Goal: Task Accomplishment & Management: Manage account settings

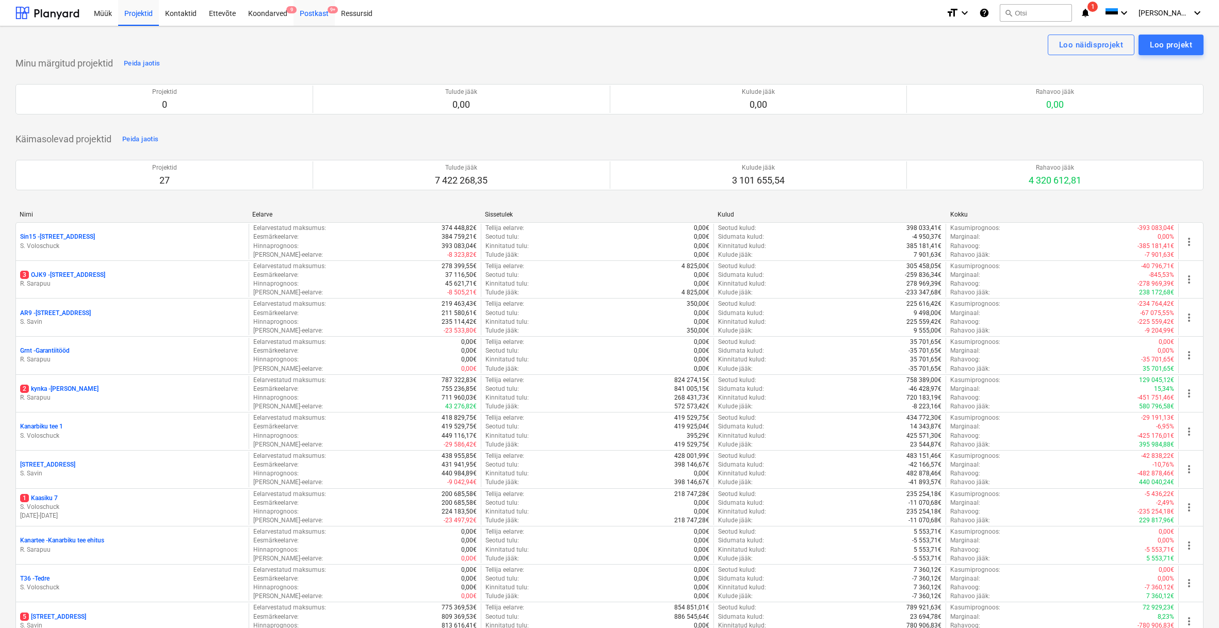
click at [315, 13] on div "Postkast 9+" at bounding box center [313, 12] width 41 height 26
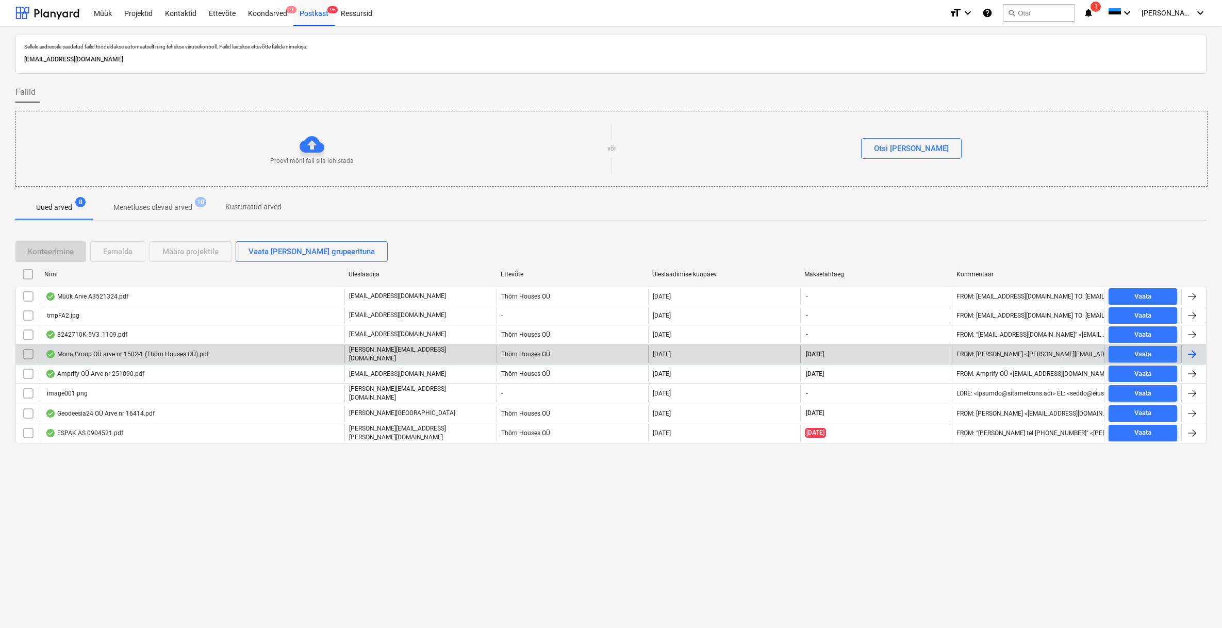
click at [112, 351] on div "Mona Group OÜ arve nr 1502-1 (Thörn Houses OÜ).pdf" at bounding box center [126, 354] width 163 height 8
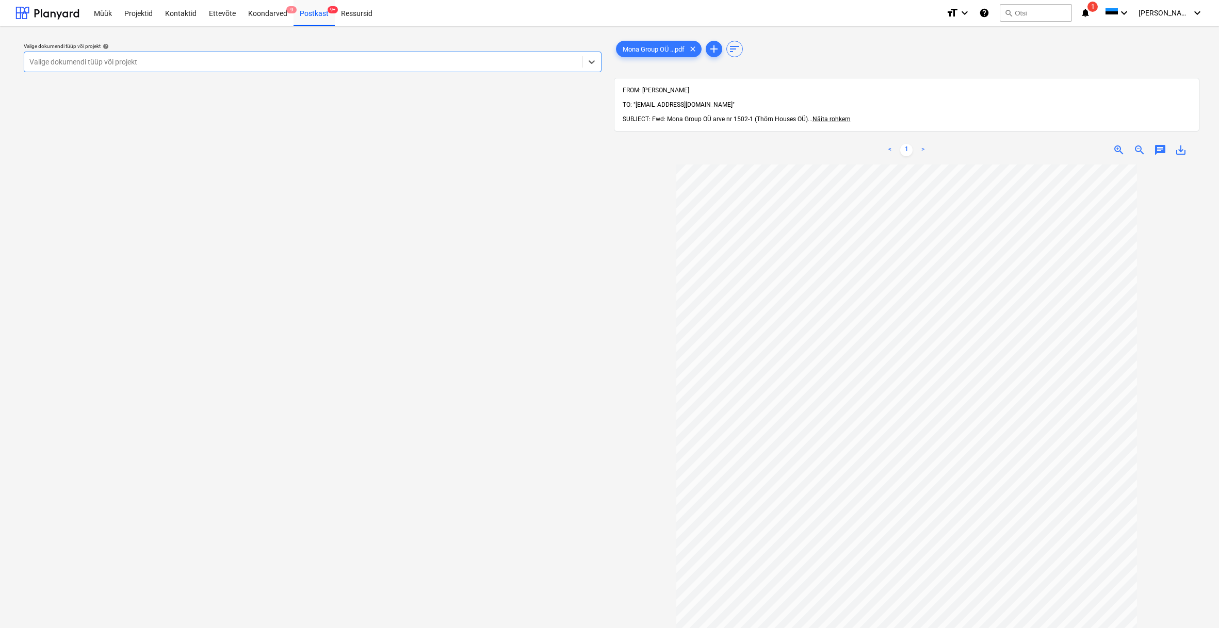
scroll to position [2, 0]
click at [129, 59] on div "Valige dokumendi tüüp või projekt" at bounding box center [302, 62] width 547 height 8
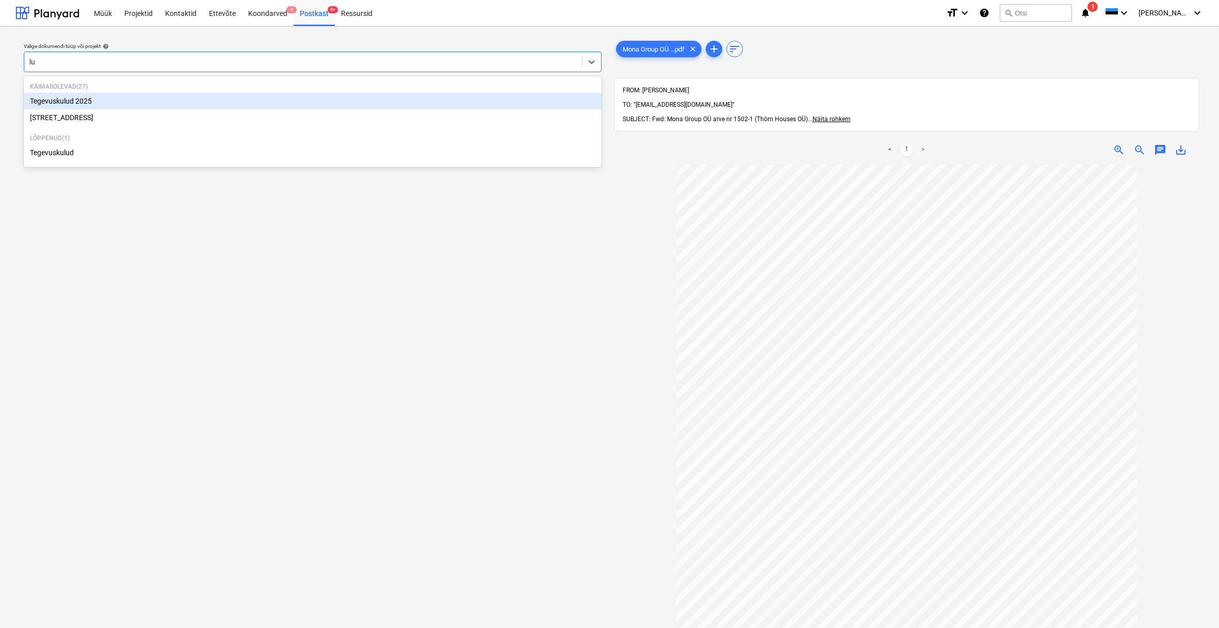
type input "lui"
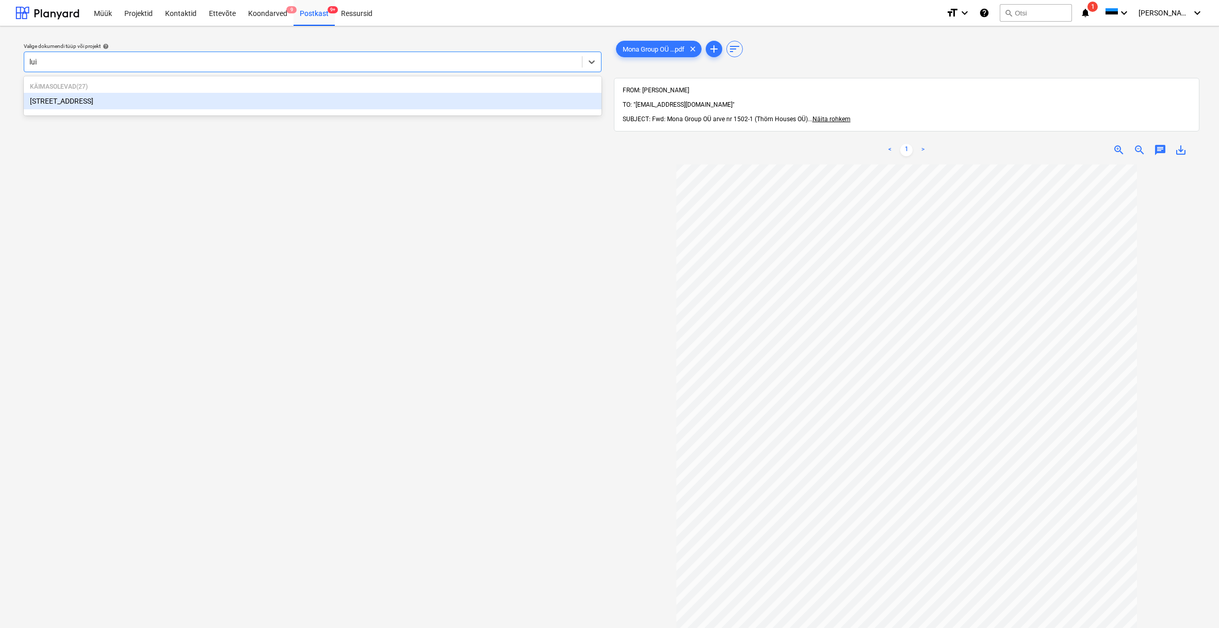
click at [51, 98] on div "[STREET_ADDRESS]" at bounding box center [313, 101] width 578 height 17
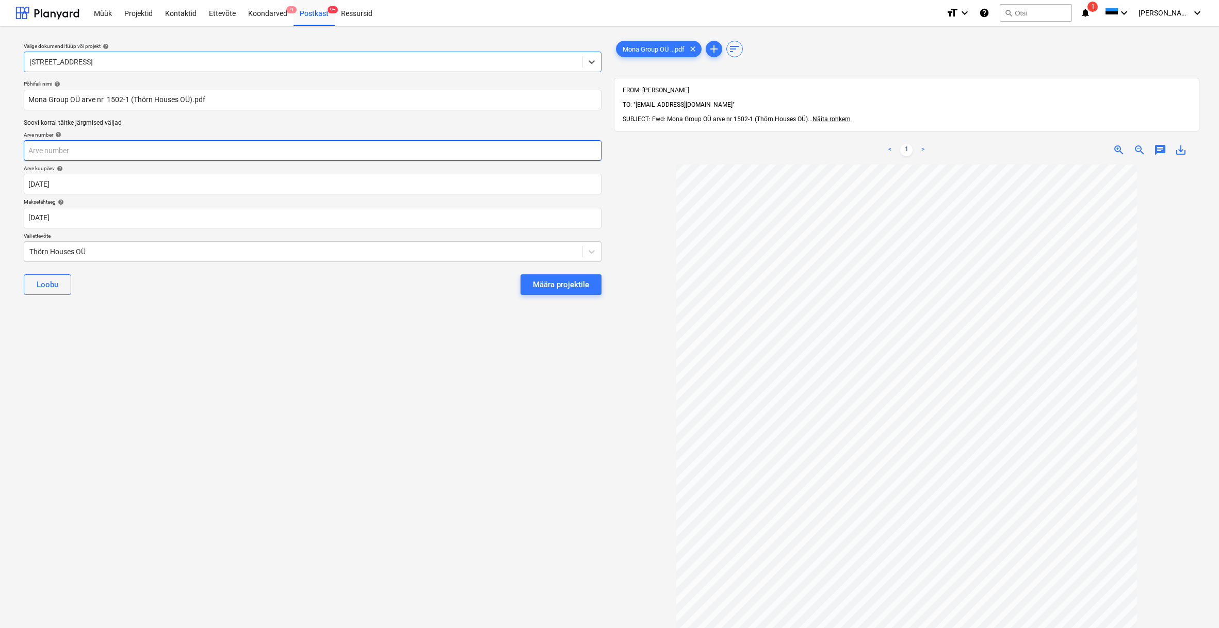
click at [83, 152] on input "text" at bounding box center [313, 150] width 578 height 21
type input "1502/1"
click at [31, 251] on div "Thörn Houses OÜ" at bounding box center [302, 252] width 547 height 8
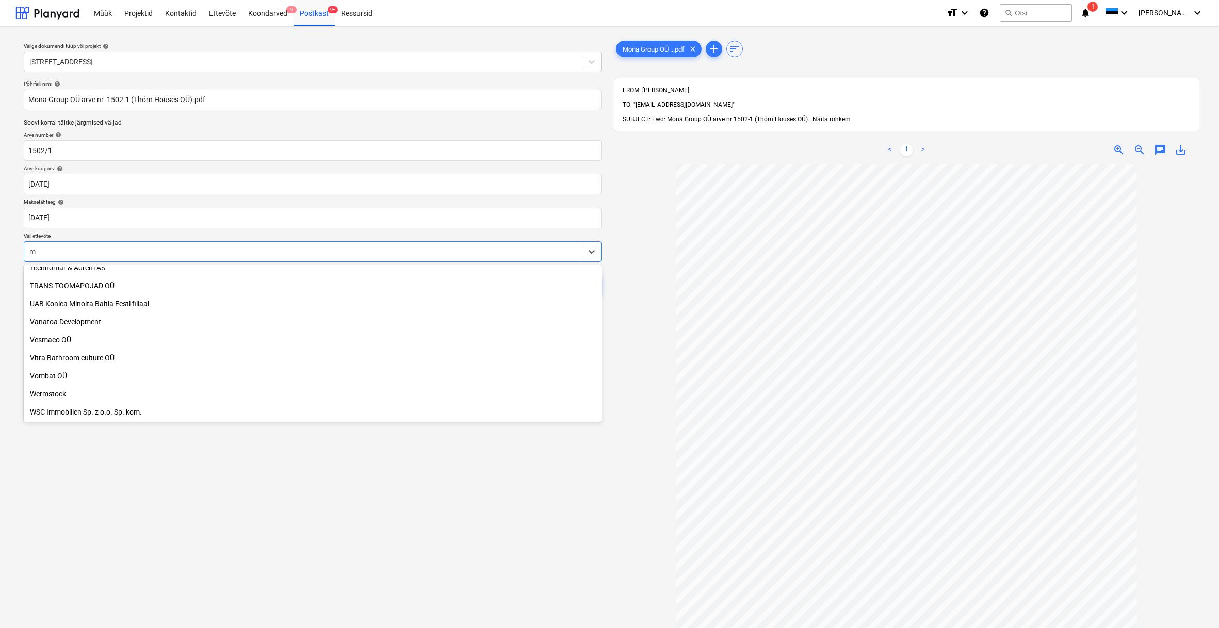
scroll to position [1434, 0]
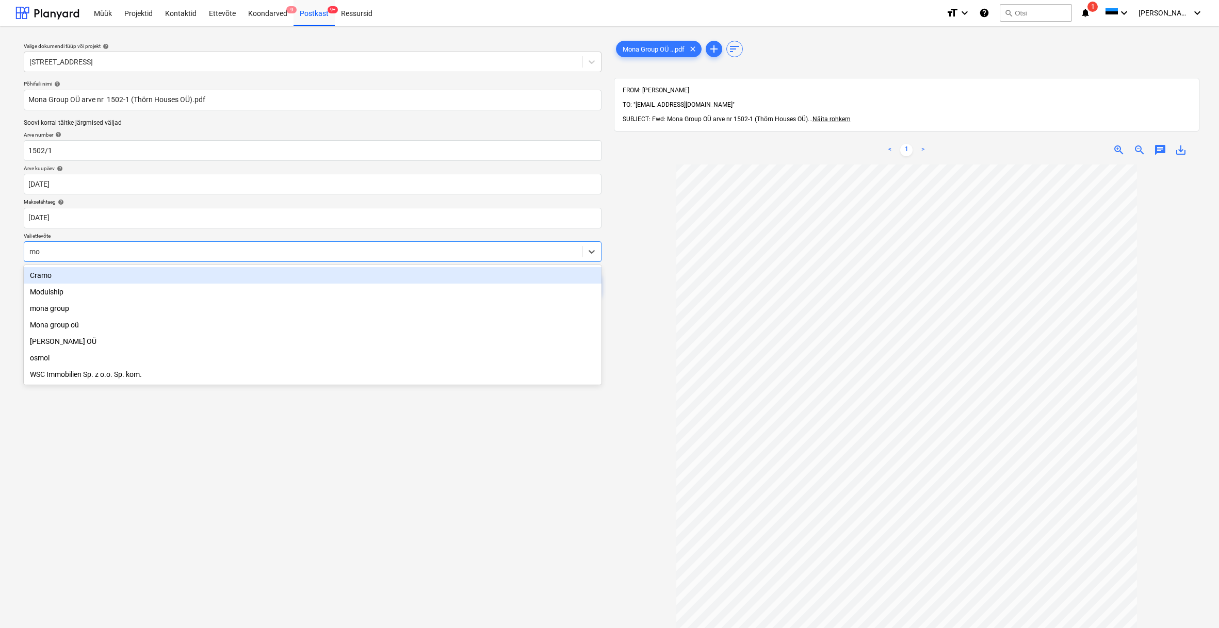
type input "mon"
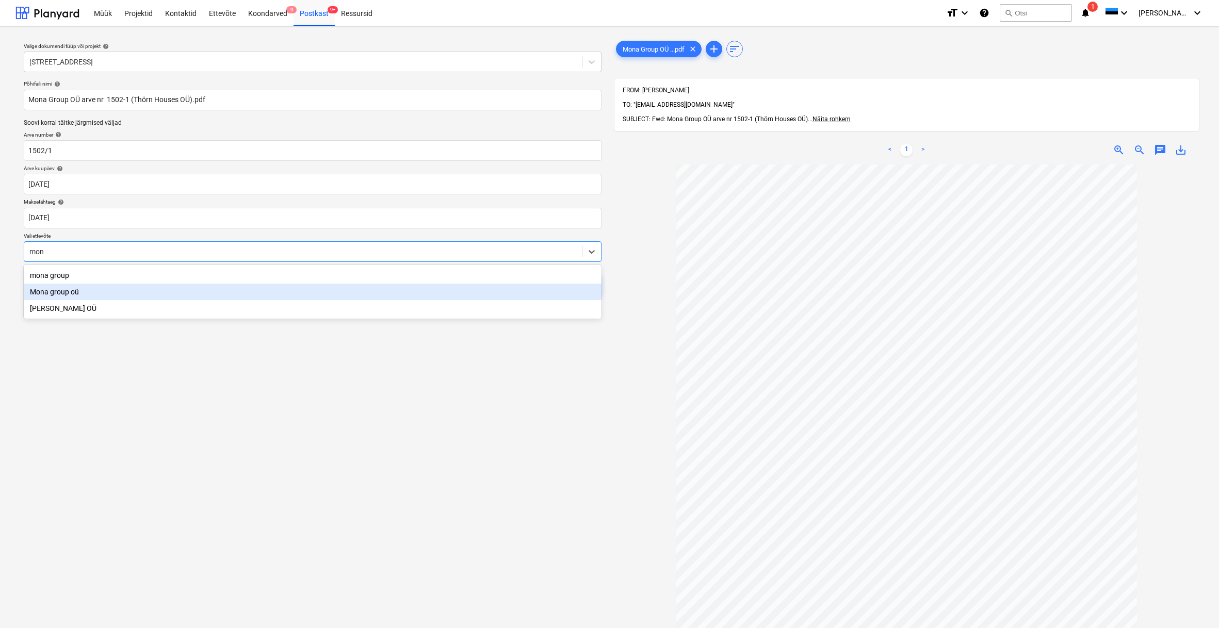
click at [60, 294] on div "Mona group oü" at bounding box center [313, 292] width 578 height 17
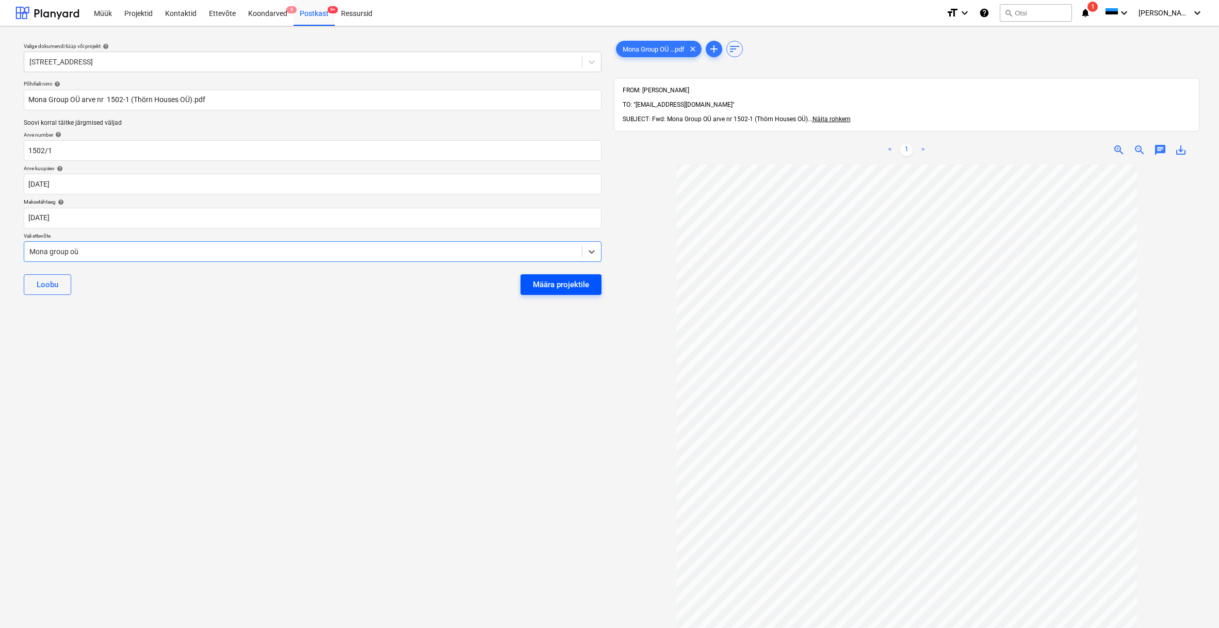
click at [546, 287] on div "Määra projektile" at bounding box center [561, 284] width 56 height 13
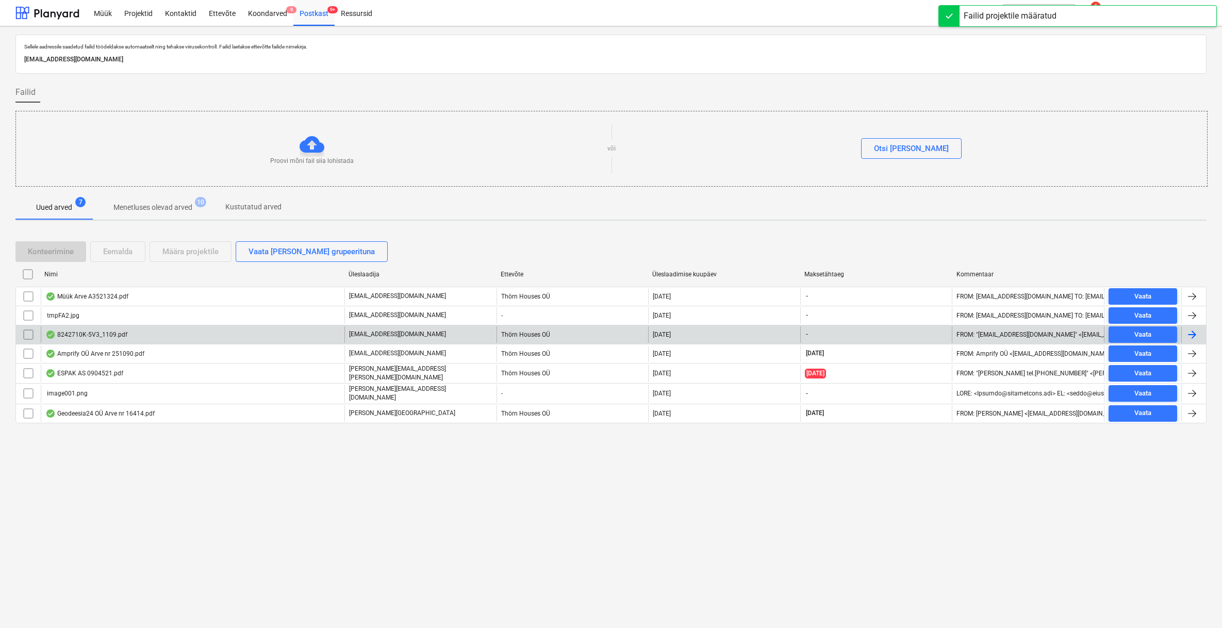
click at [97, 335] on div "8242710K-5V3_1109.pdf" at bounding box center [86, 335] width 82 height 8
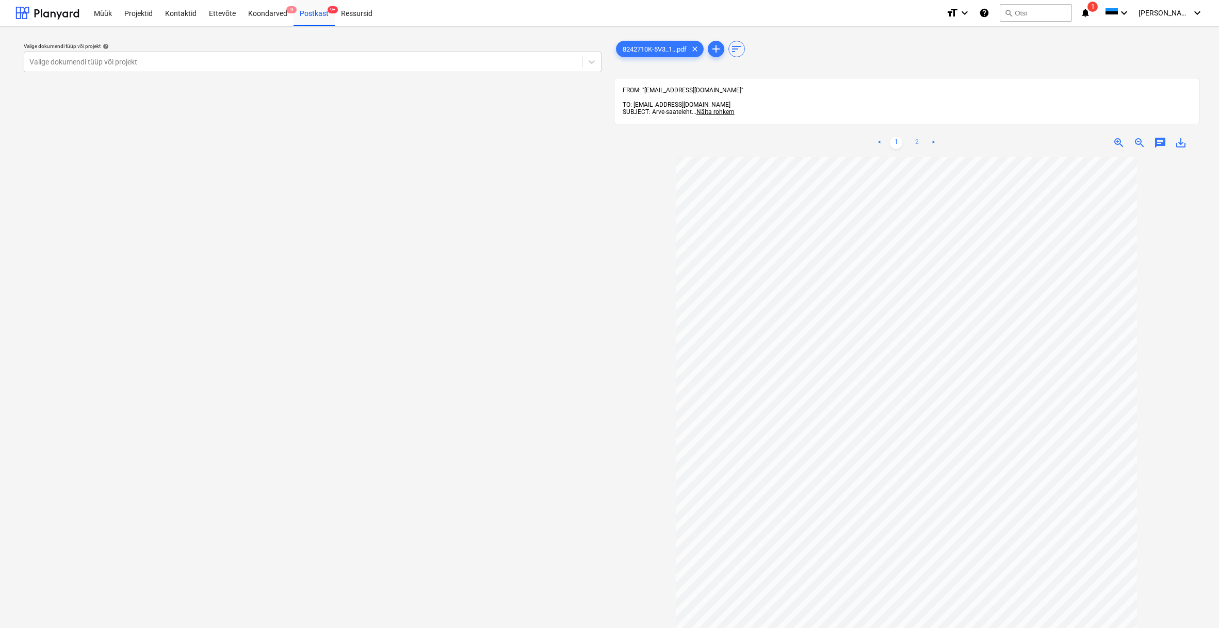
click at [915, 137] on link "2" at bounding box center [916, 143] width 12 height 12
click at [133, 63] on div "Valige dokumendi tüüp või projekt" at bounding box center [302, 62] width 547 height 8
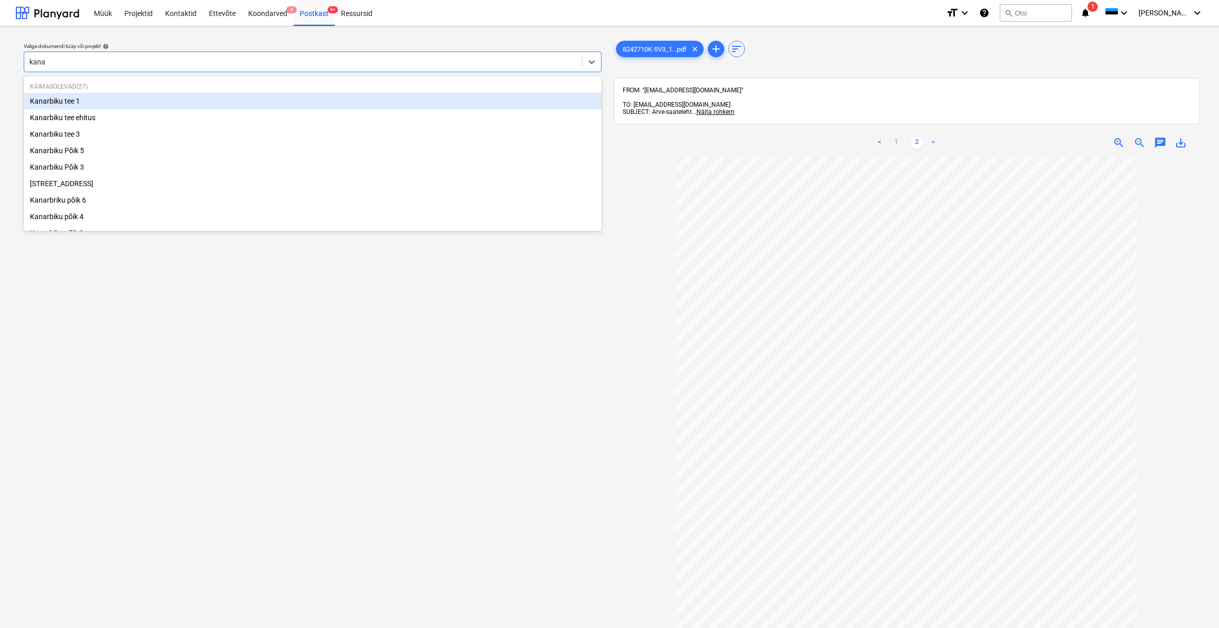
type input "[PERSON_NAME]"
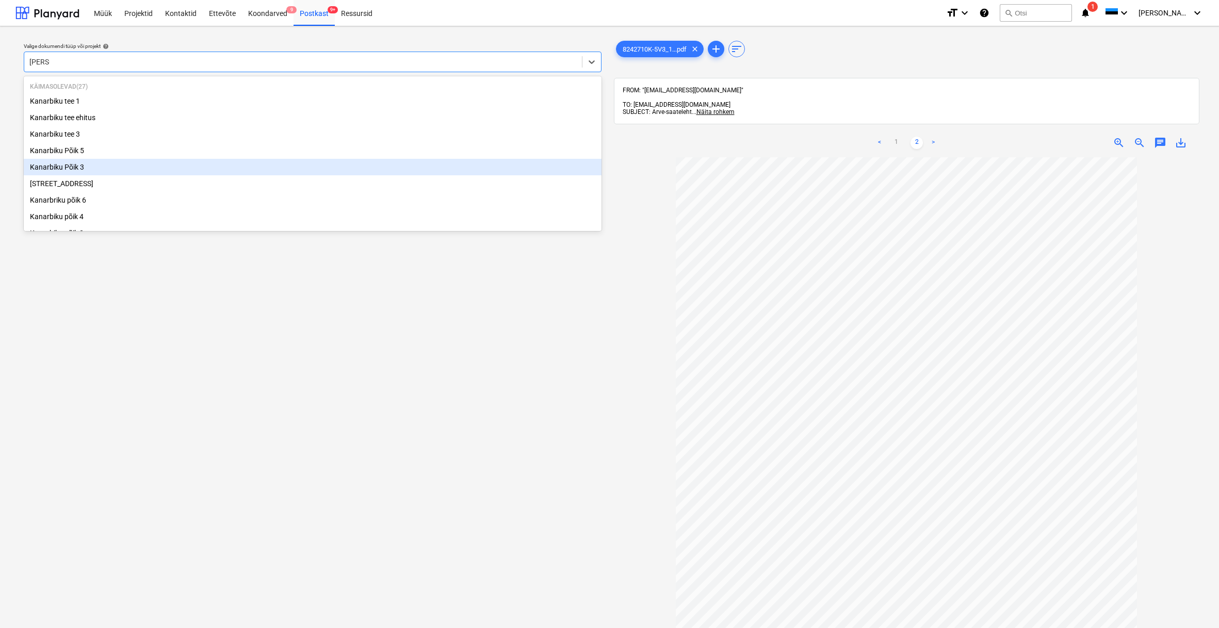
click at [78, 167] on div "Kanarbiku Põik 3" at bounding box center [313, 167] width 578 height 17
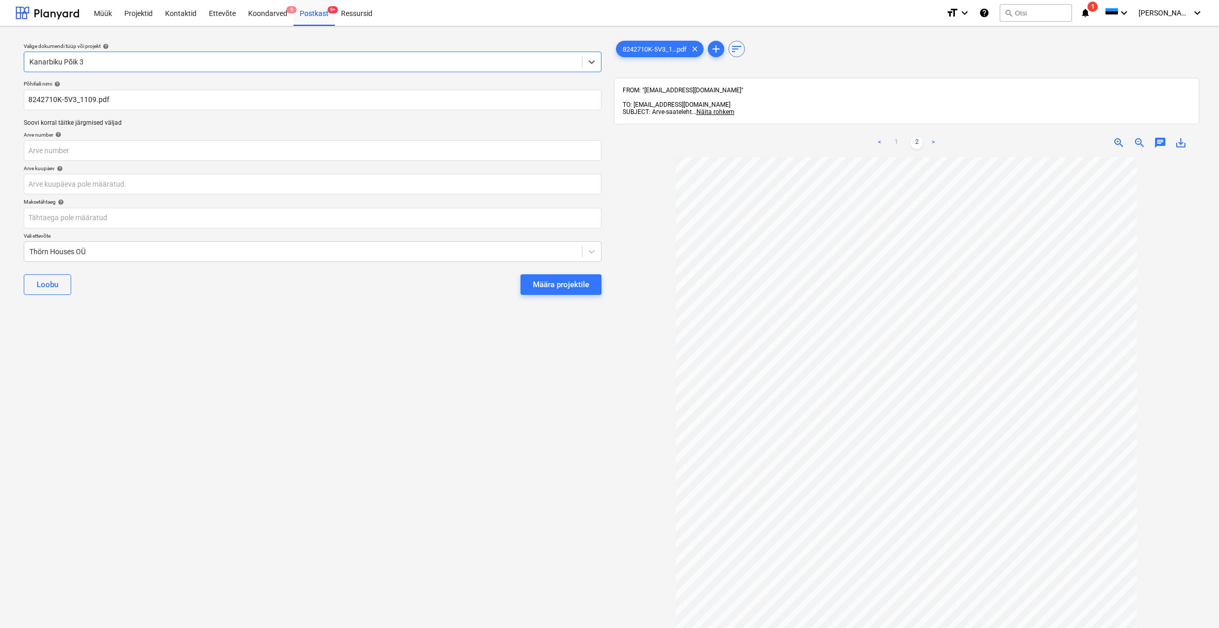
click at [893, 137] on link "1" at bounding box center [896, 143] width 12 height 12
click at [915, 137] on link "2" at bounding box center [916, 143] width 12 height 12
click at [43, 189] on body "Müük Projektid Kontaktid Ettevõte Koondarved 9 Postkast 9+ Ressursid format_siz…" at bounding box center [609, 314] width 1219 height 628
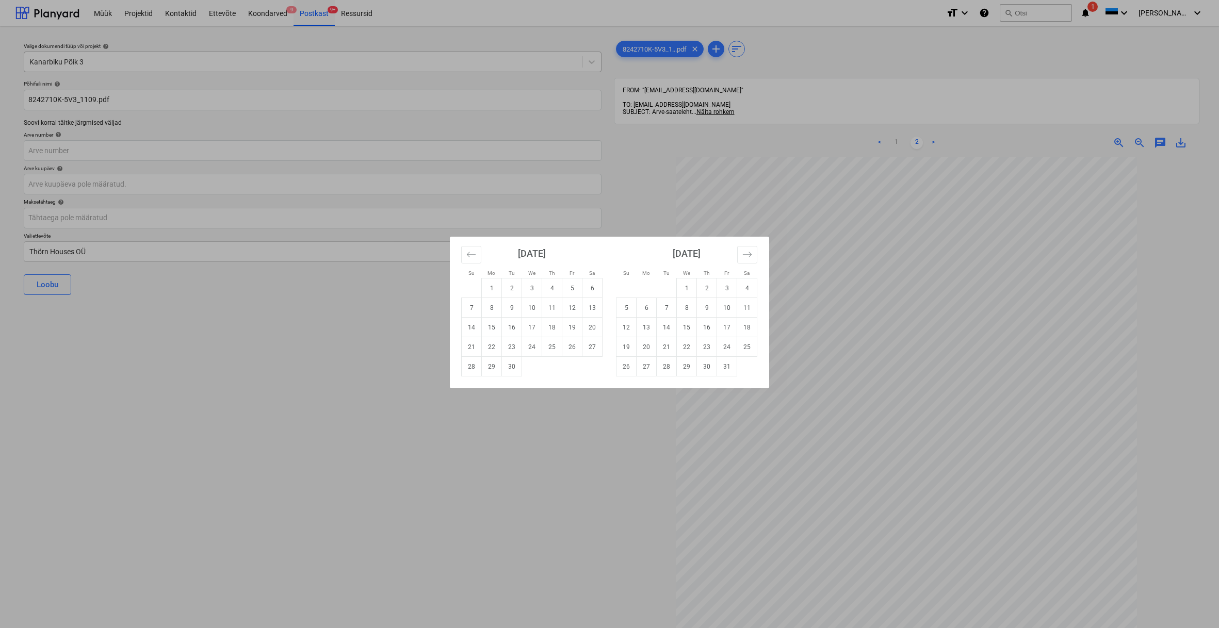
click at [30, 220] on div "Su Mo Tu We Th Fr Sa Su Mo Tu We Th Fr Sa [DATE] 1 2 3 4 5 6 7 8 9 10 11 12 13 …" at bounding box center [609, 314] width 1219 height 628
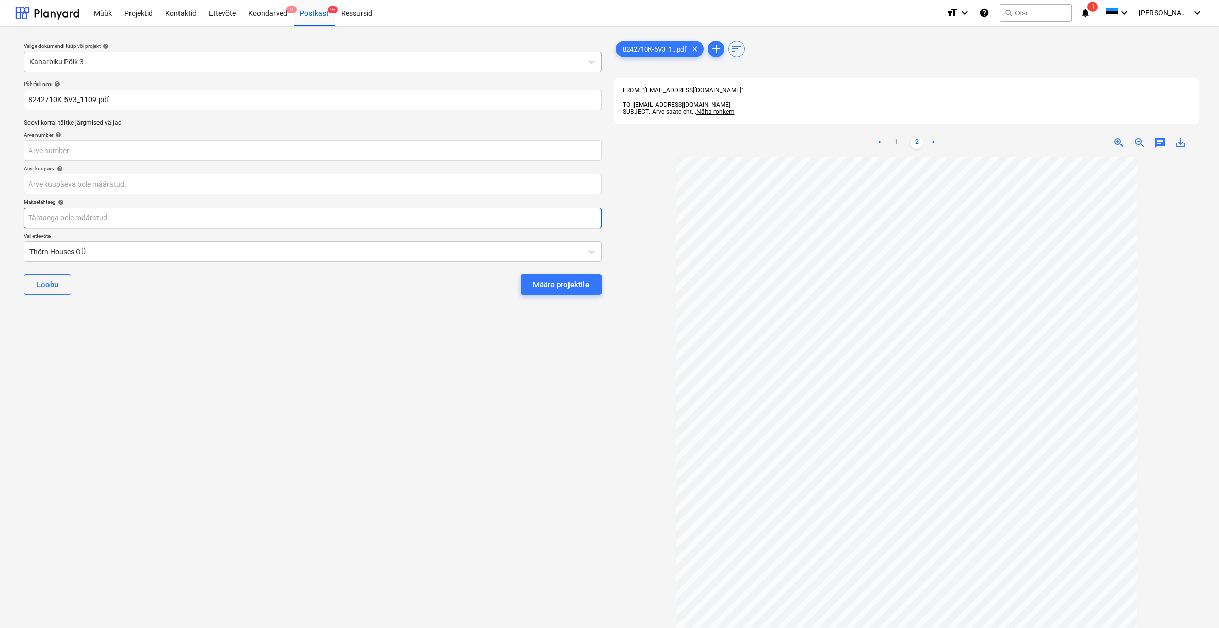
click at [24, 220] on body "Müük Projektid Kontaktid Ettevõte Koondarved 9 Postkast 9+ Ressursid format_siz…" at bounding box center [609, 314] width 1219 height 628
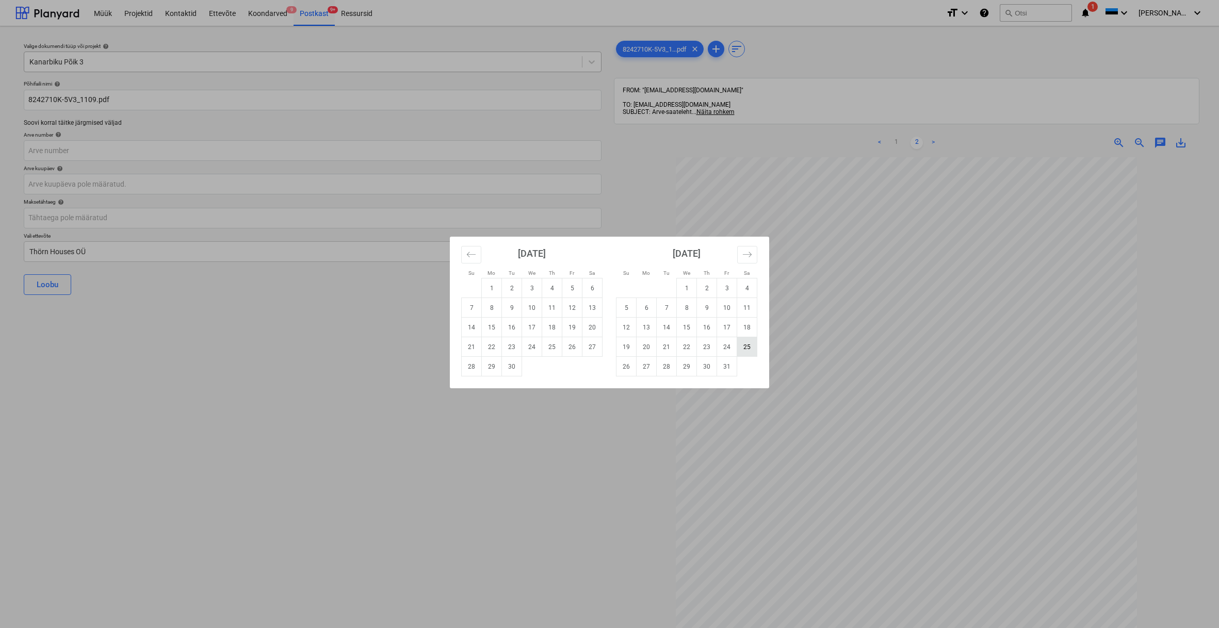
click at [745, 348] on td "25" at bounding box center [747, 347] width 20 height 20
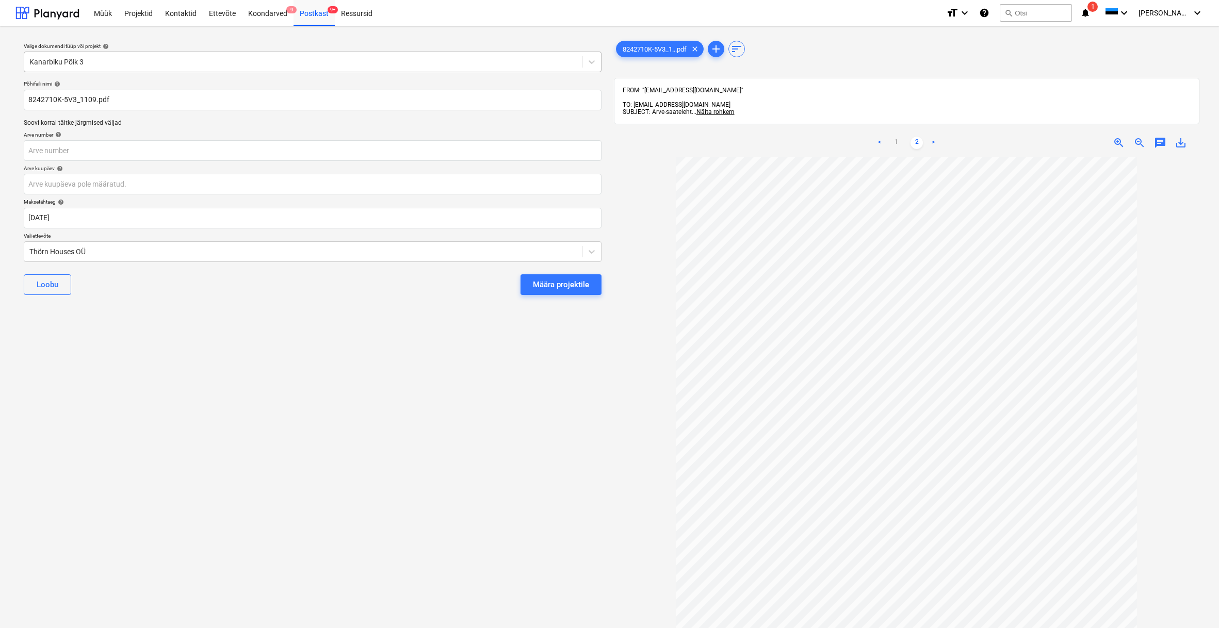
type input "[DATE]"
click at [895, 137] on link "1" at bounding box center [896, 143] width 12 height 12
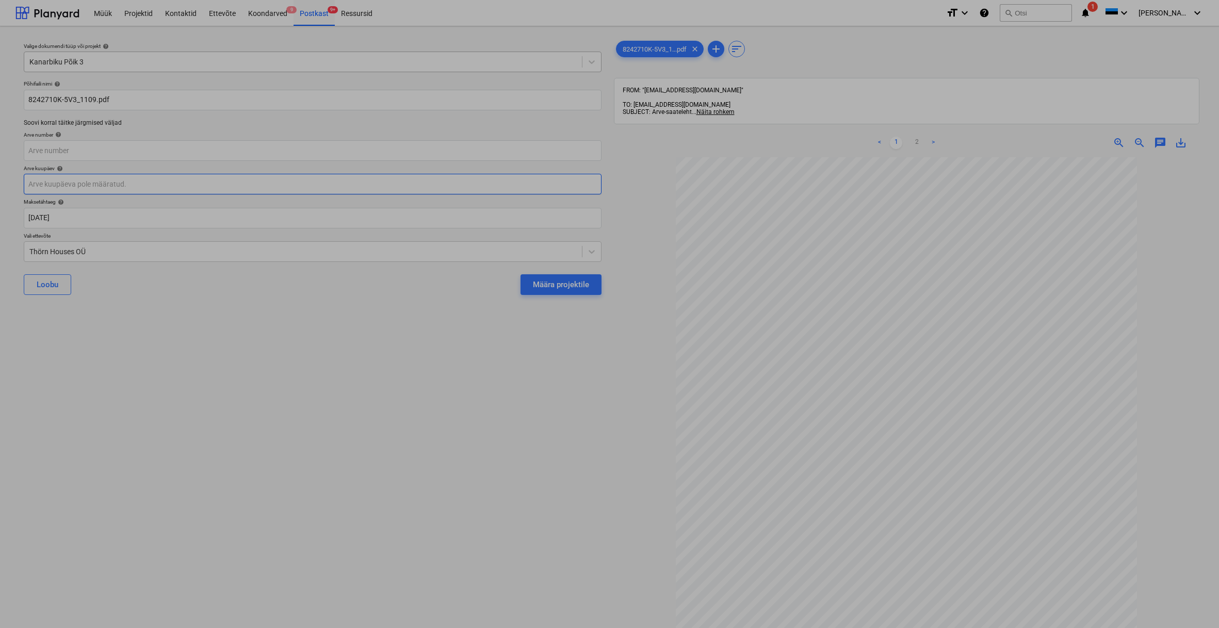
click at [37, 188] on body "Müük Projektid Kontaktid Ettevõte Koondarved 9 Postkast 9+ Ressursid format_siz…" at bounding box center [609, 314] width 1219 height 628
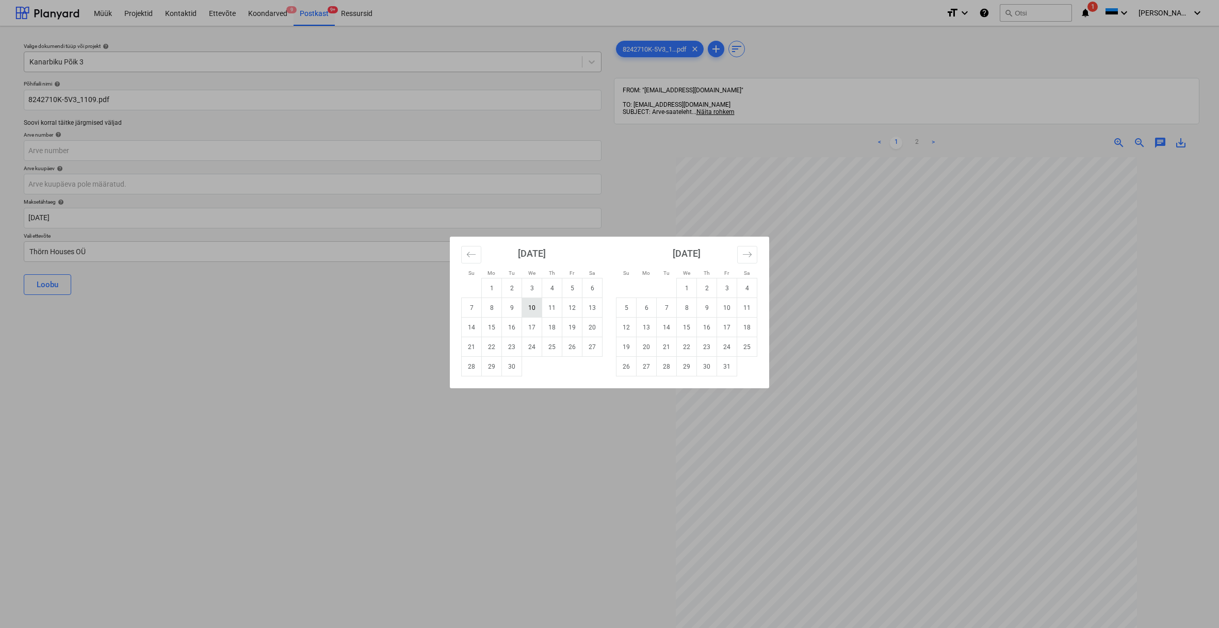
click at [536, 311] on td "10" at bounding box center [532, 308] width 20 height 20
type input "[DATE]"
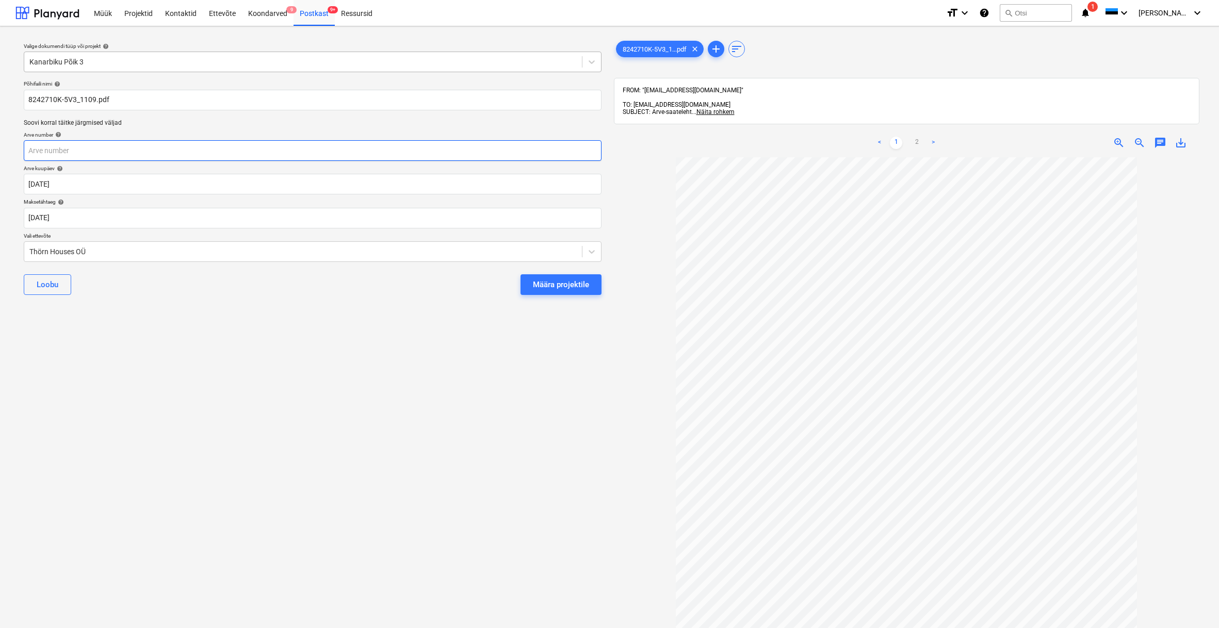
click at [64, 151] on input "text" at bounding box center [313, 150] width 578 height 21
type input "824210K-5V3"
click at [31, 249] on div "Thörn Houses OÜ" at bounding box center [302, 252] width 547 height 8
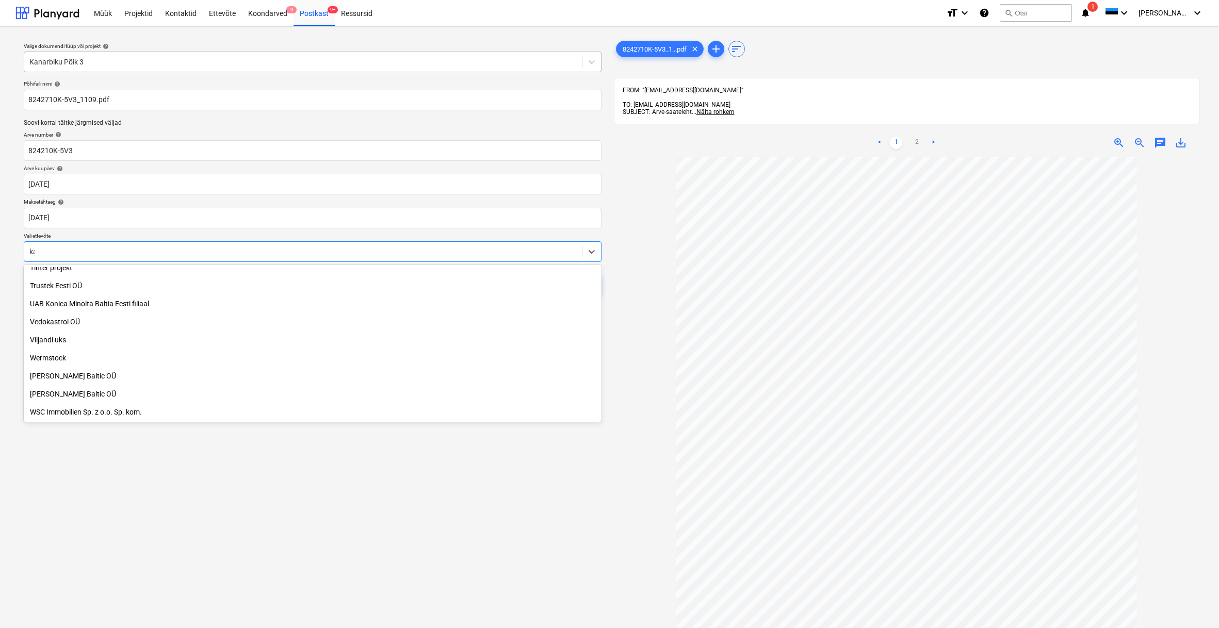
scroll to position [278, 0]
type input "kar"
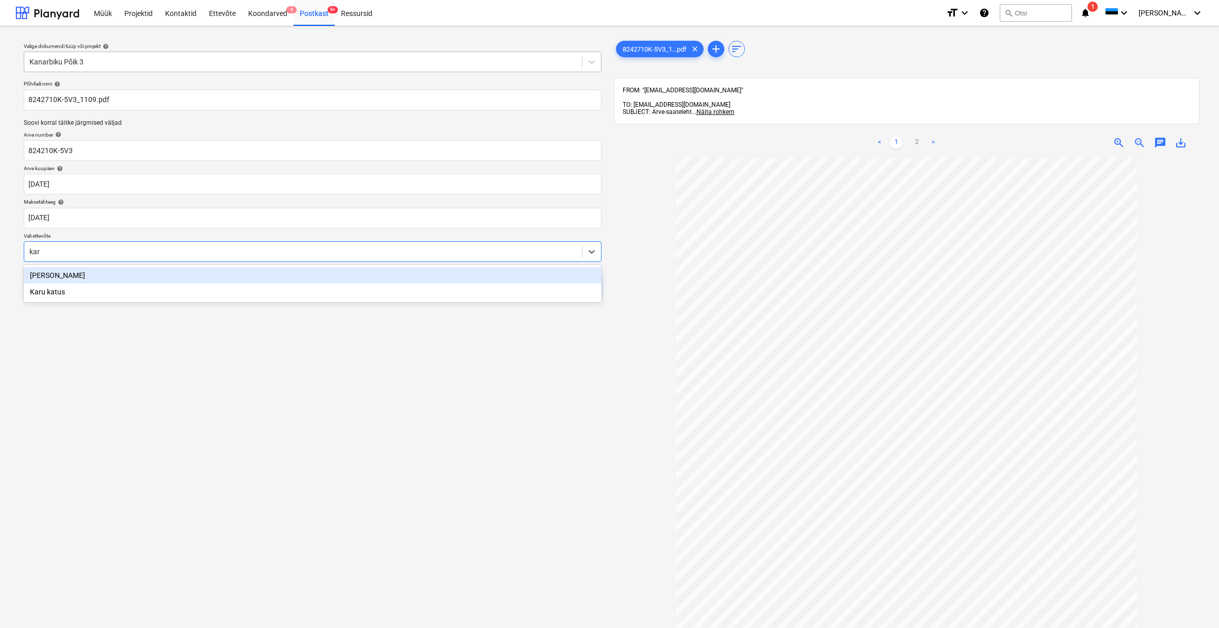
click at [63, 277] on div "[PERSON_NAME]" at bounding box center [313, 275] width 578 height 17
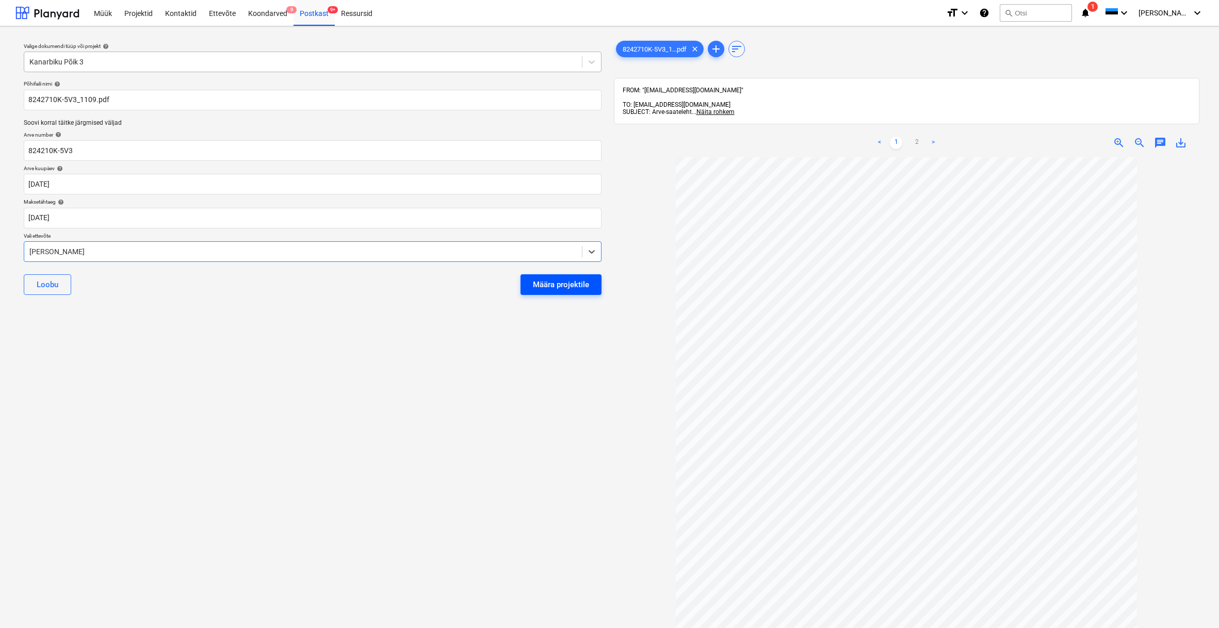
click at [584, 285] on div "Määra projektile" at bounding box center [561, 284] width 56 height 13
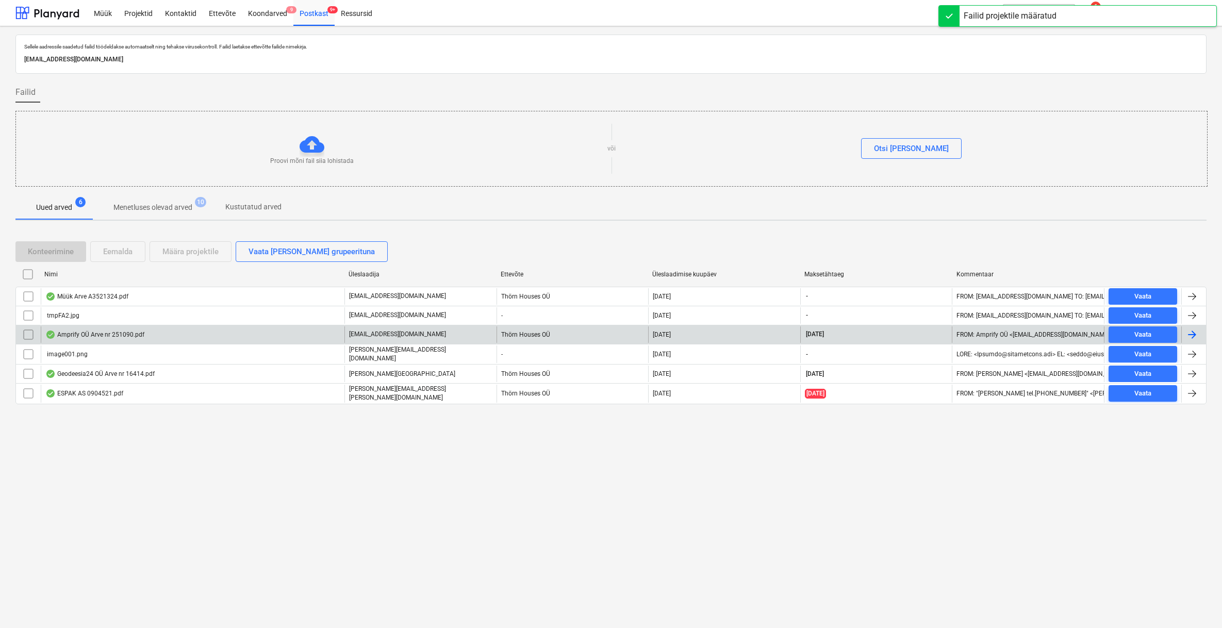
click at [75, 334] on div "Amprify OÜ Arve nr 251090.pdf" at bounding box center [94, 335] width 99 height 8
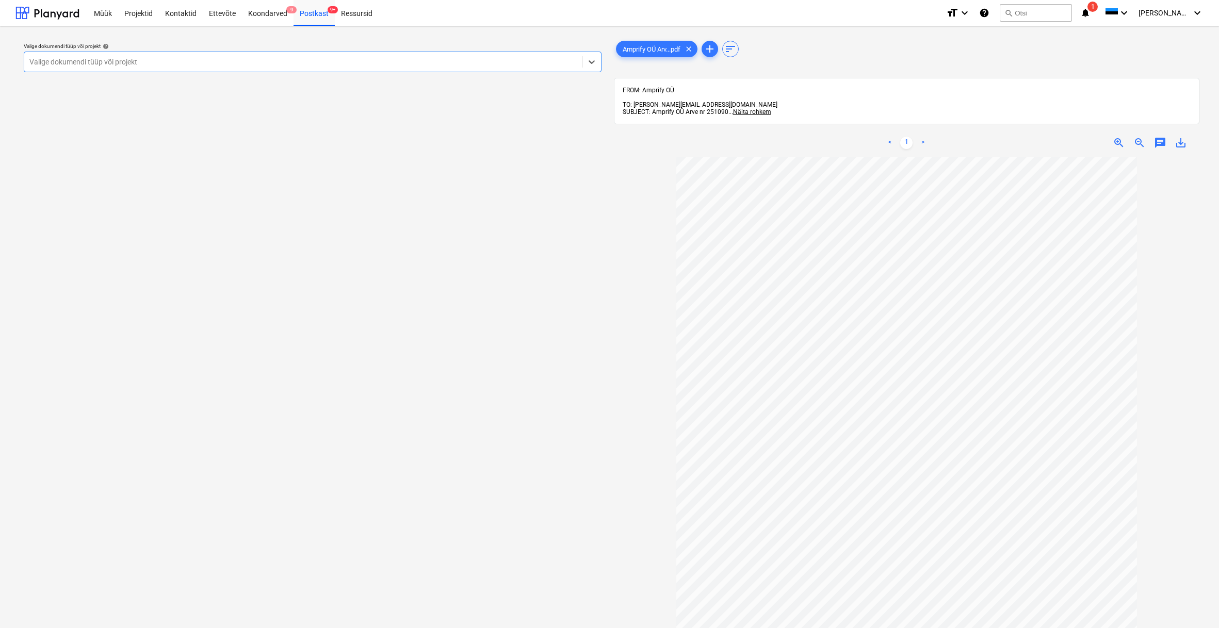
click at [65, 60] on div "Valige dokumendi tüüp või projekt" at bounding box center [302, 62] width 547 height 8
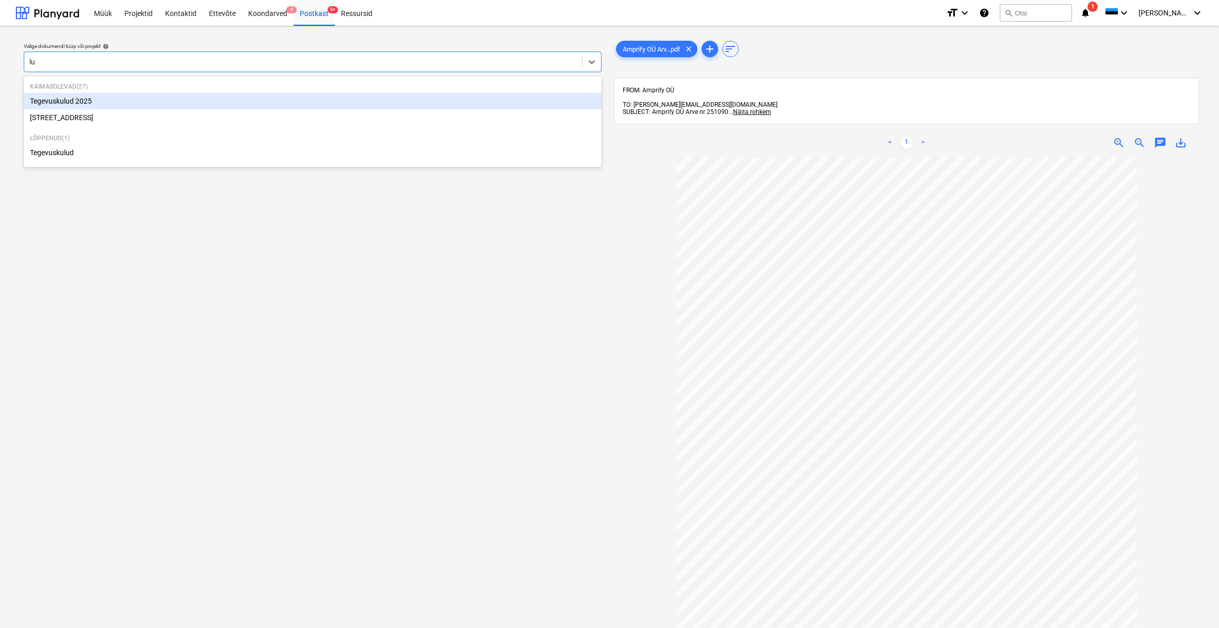
type input "lui"
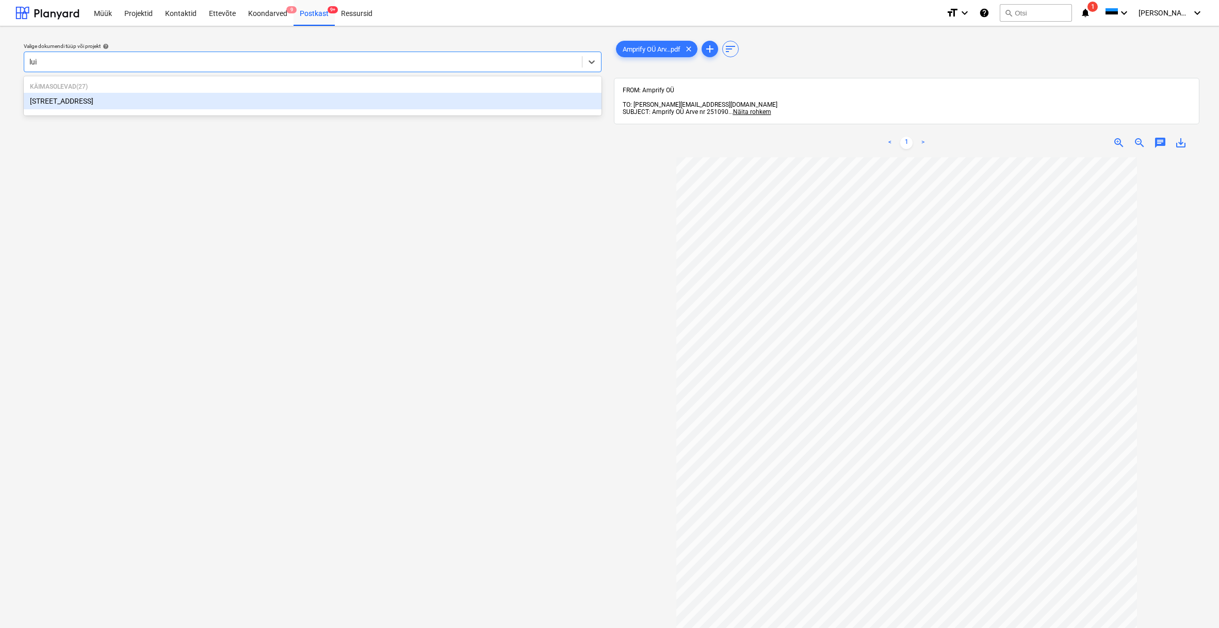
click at [52, 100] on div "[STREET_ADDRESS]" at bounding box center [313, 101] width 578 height 17
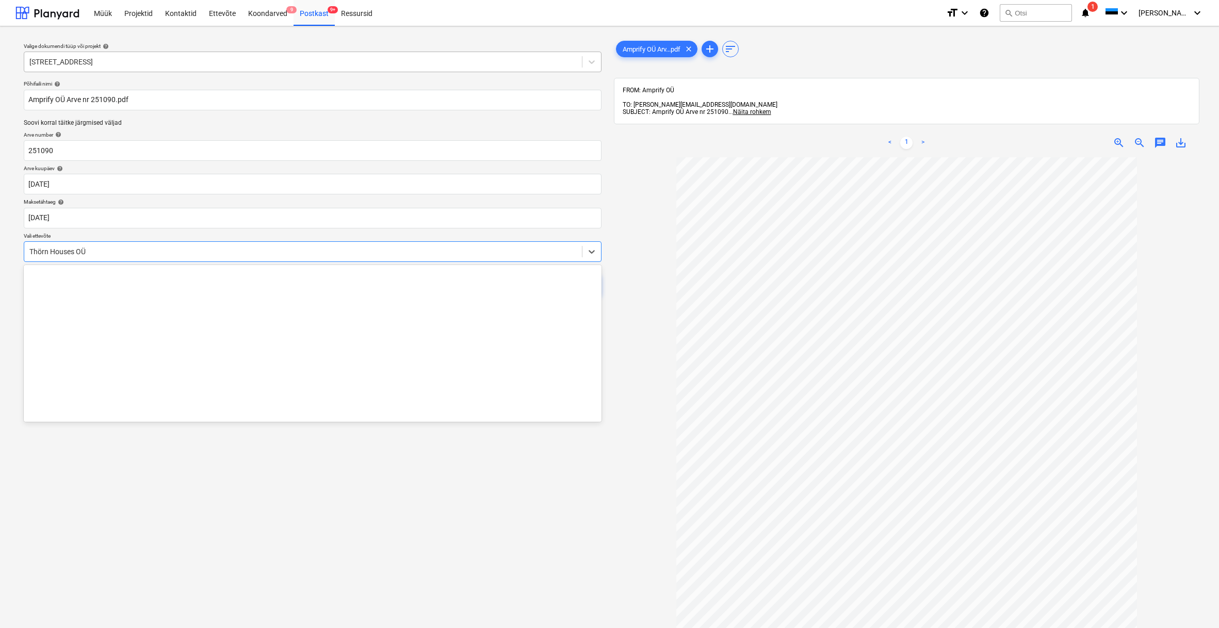
click at [31, 252] on div "Thörn Houses OÜ" at bounding box center [302, 252] width 547 height 8
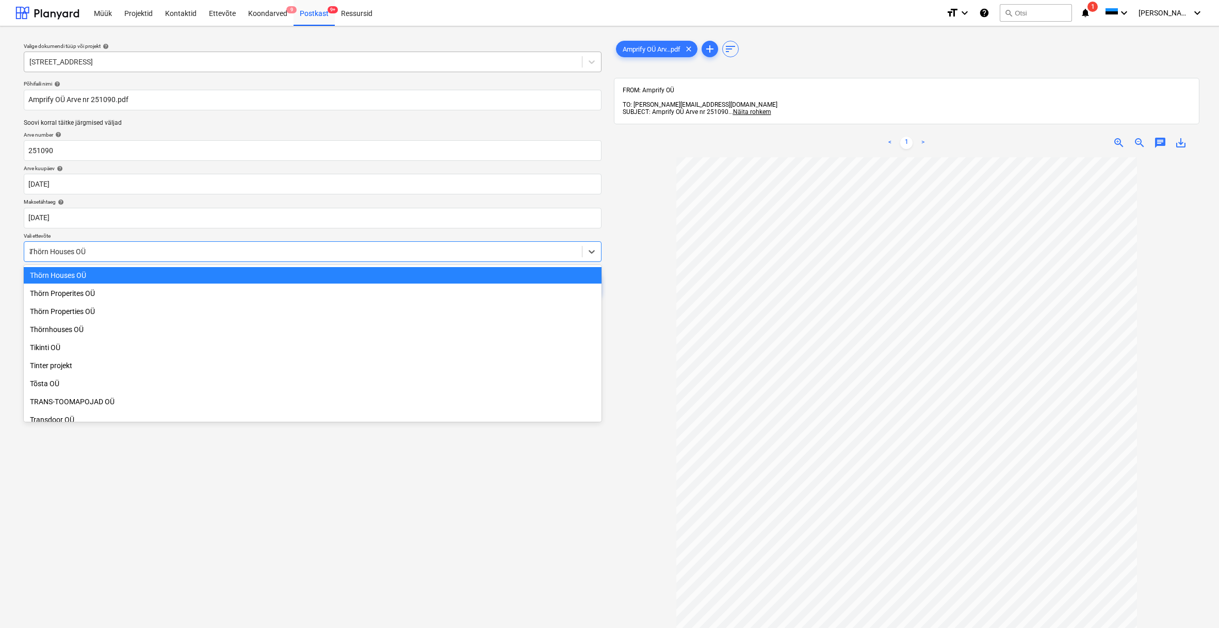
scroll to position [3834, 0]
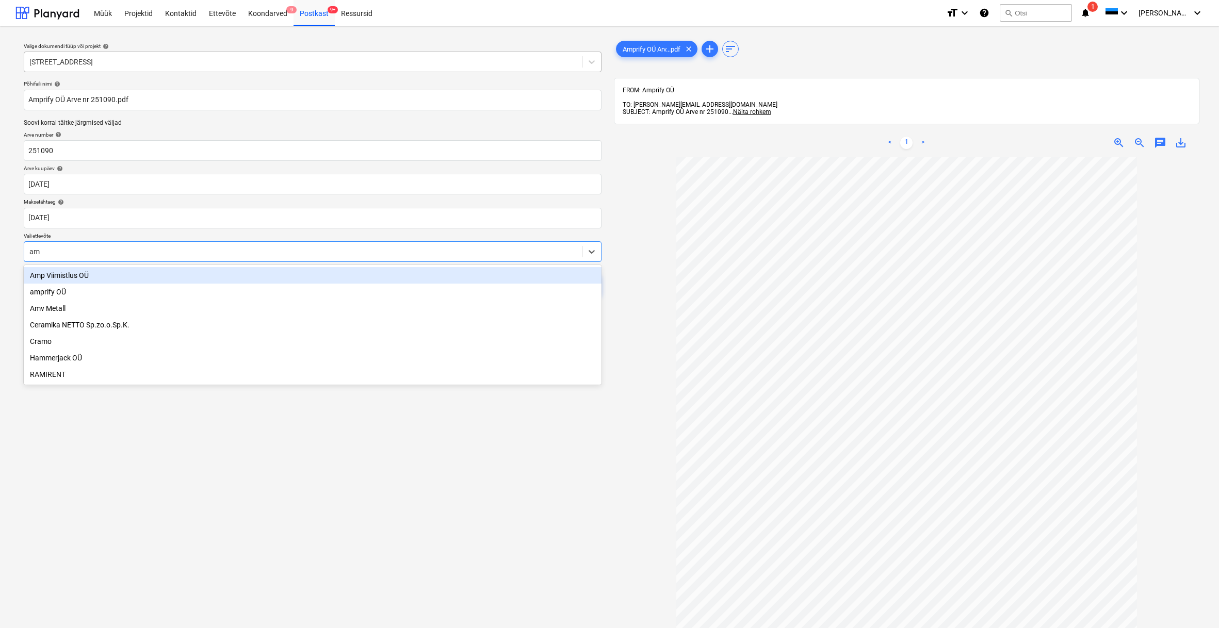
type input "amp"
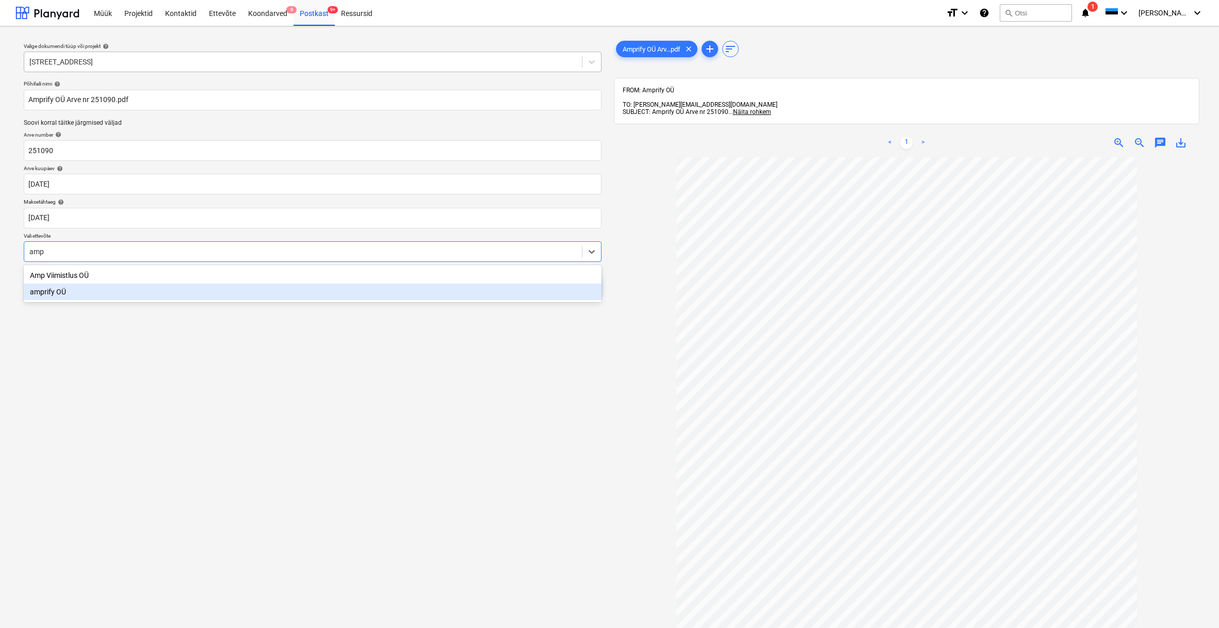
click at [42, 292] on div "amprify OÜ" at bounding box center [313, 292] width 578 height 17
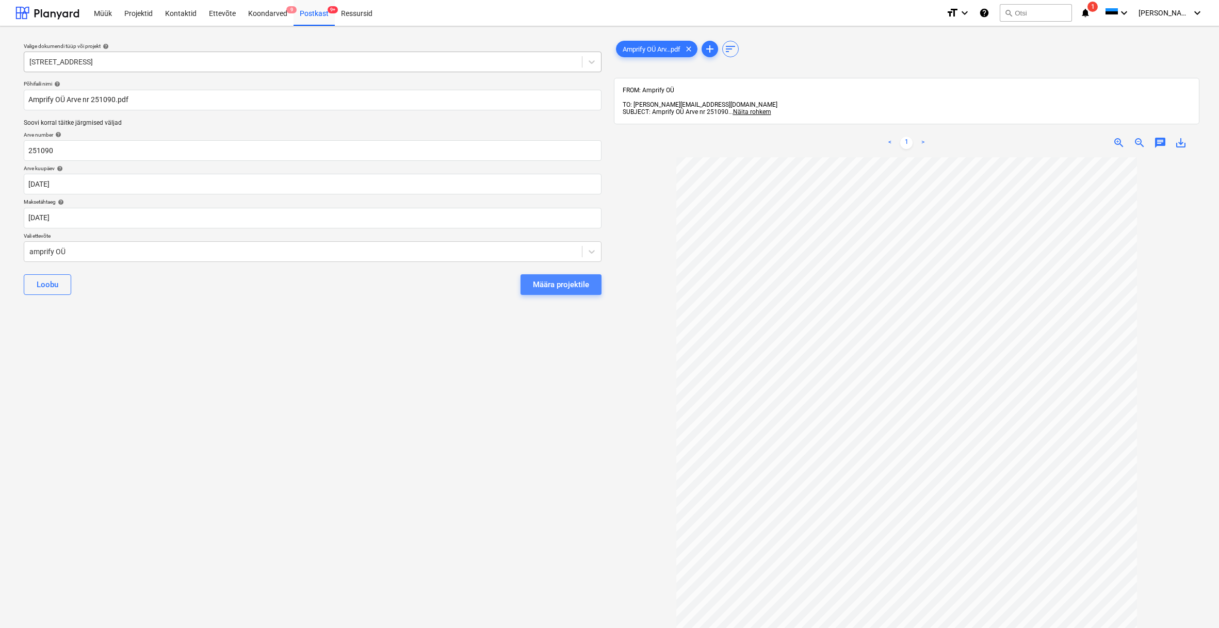
click at [546, 286] on div "Määra projektile" at bounding box center [561, 284] width 56 height 13
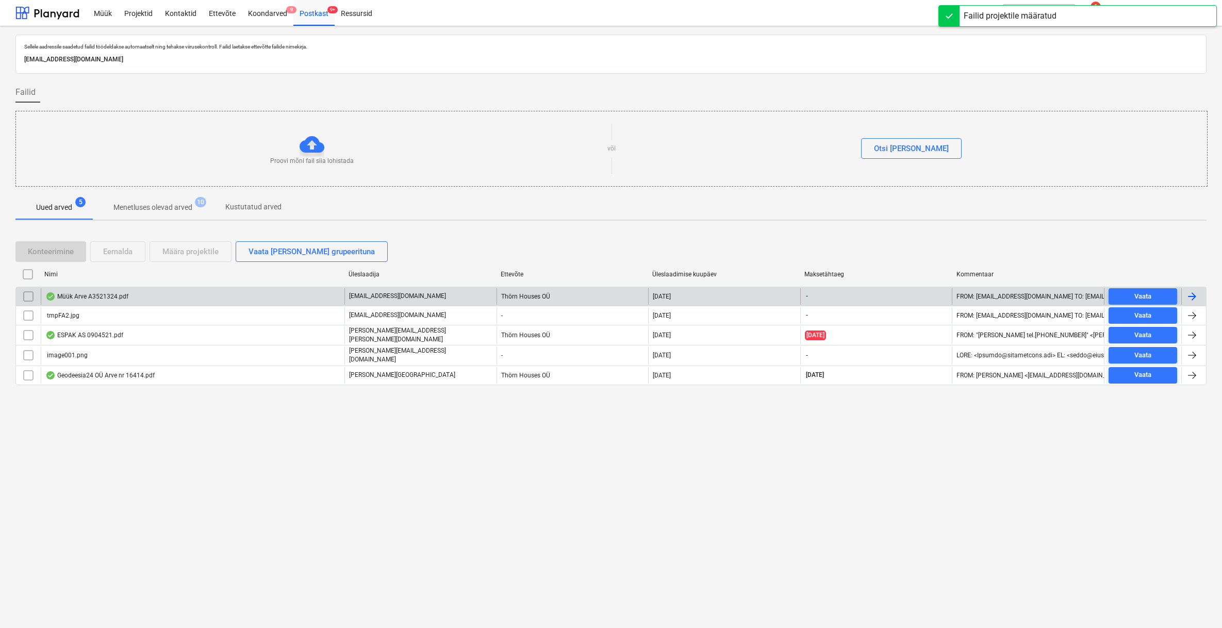
click at [122, 295] on div "Müük Arve A3521324.pdf" at bounding box center [86, 296] width 83 height 8
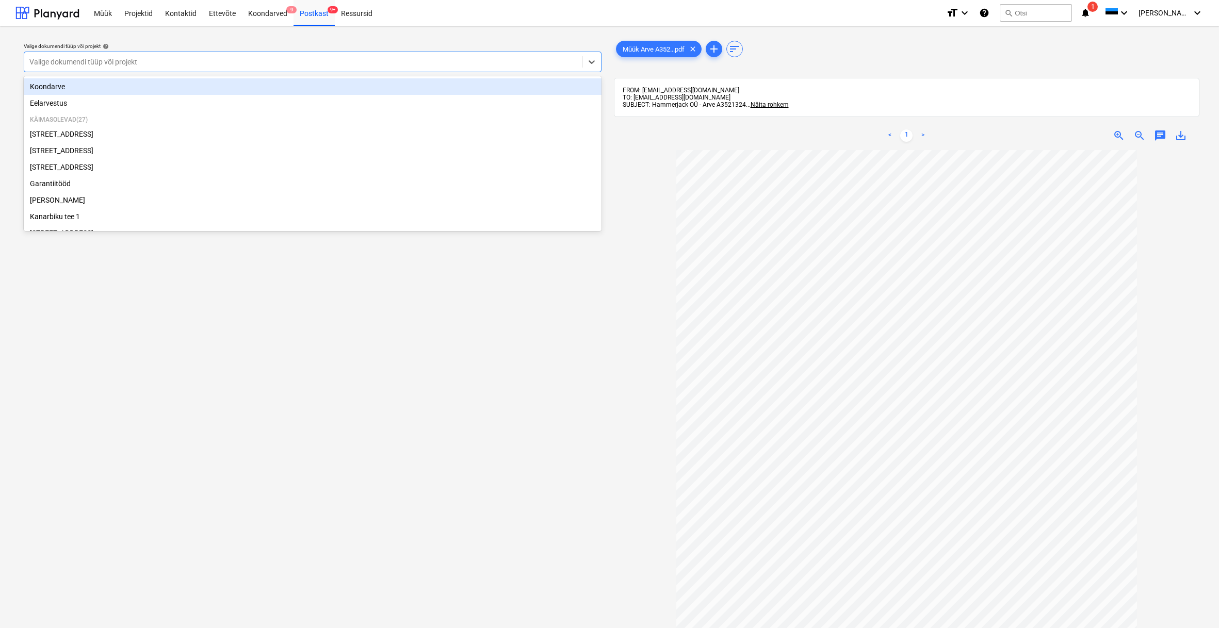
click at [80, 57] on div at bounding box center [302, 62] width 547 height 10
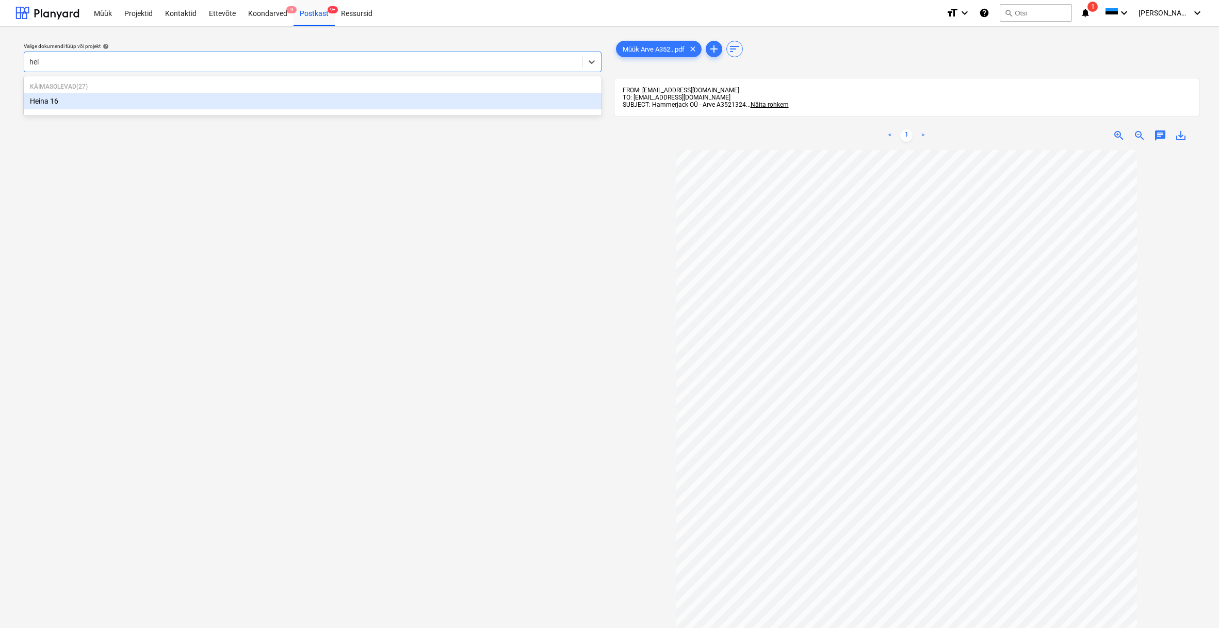
type input "[PERSON_NAME]"
click at [51, 103] on div "Heina 16" at bounding box center [313, 101] width 578 height 17
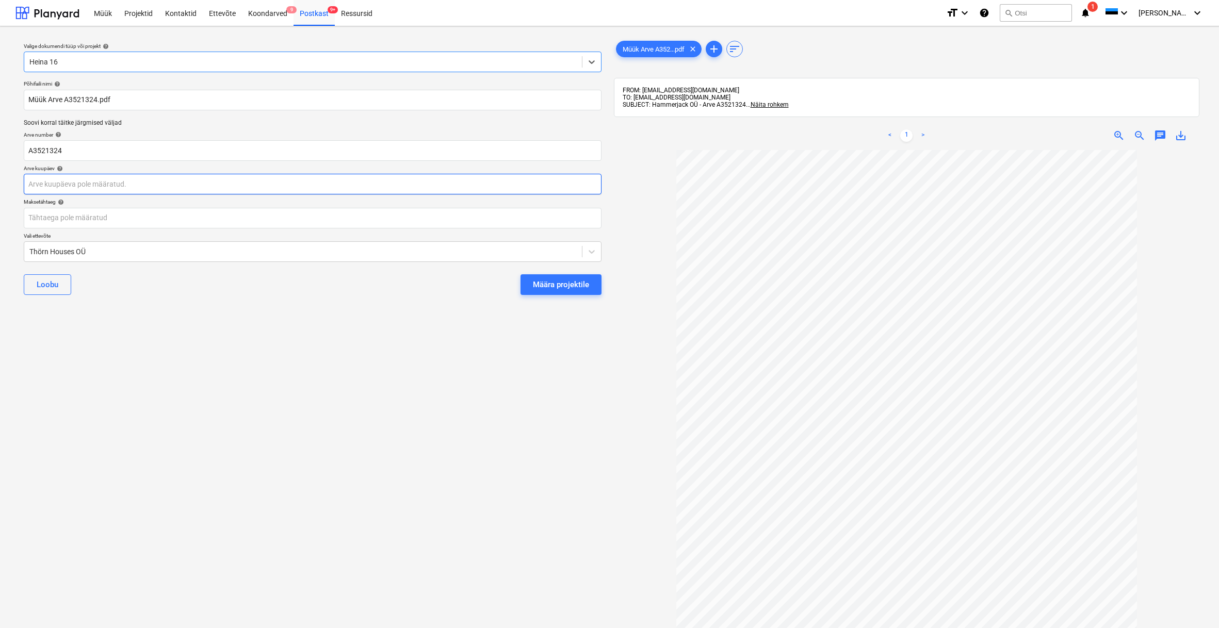
click at [58, 185] on body "Müük Projektid Kontaktid Ettevõte Koondarved 9 Postkast 9+ Ressursid format_siz…" at bounding box center [609, 314] width 1219 height 628
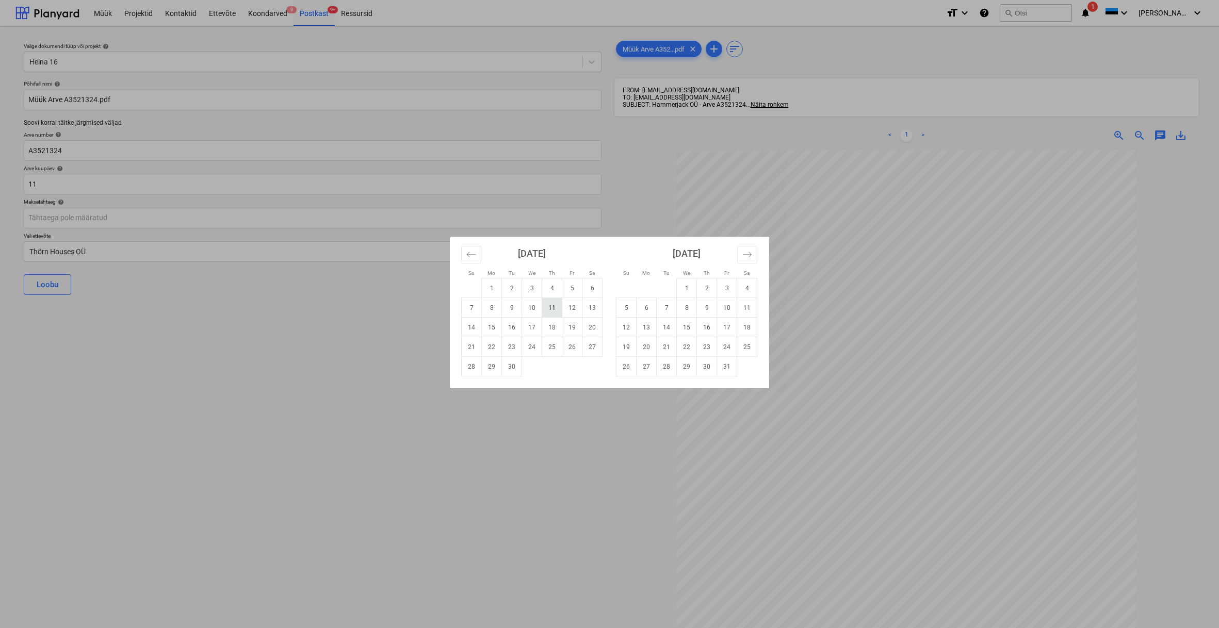
click at [550, 312] on td "11" at bounding box center [552, 308] width 20 height 20
type input "[DATE]"
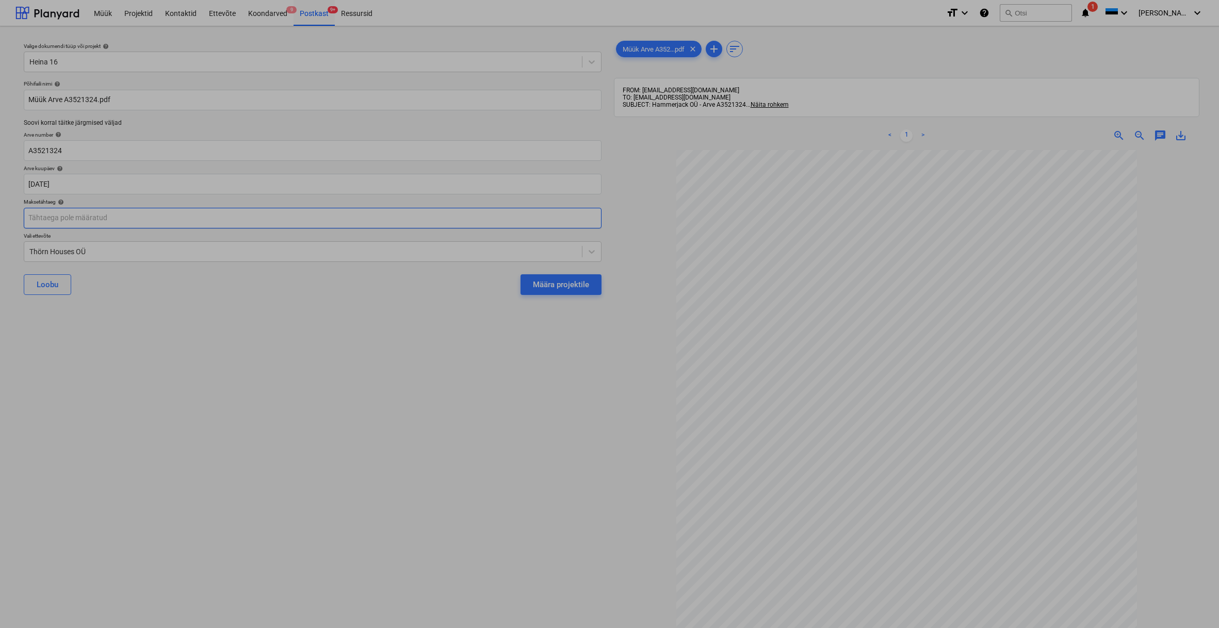
click at [41, 219] on body "Müük Projektid Kontaktid Ettevõte Koondarved 9 Postkast 9+ Ressursid format_siz…" at bounding box center [609, 314] width 1219 height 628
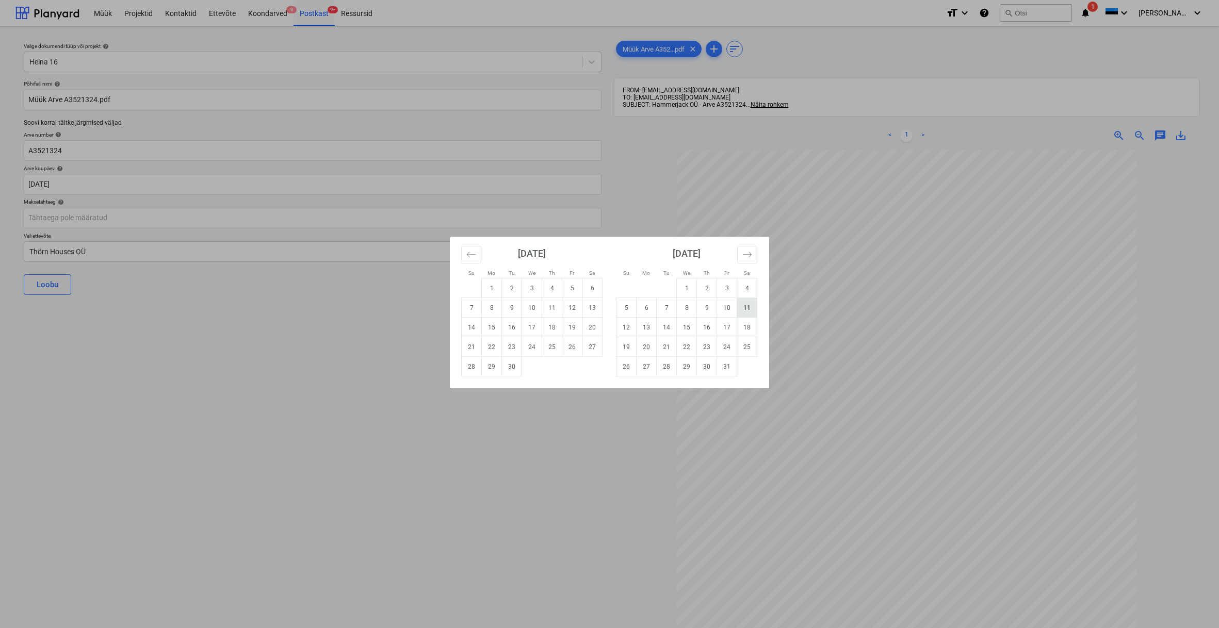
click at [740, 307] on td "11" at bounding box center [747, 308] width 20 height 20
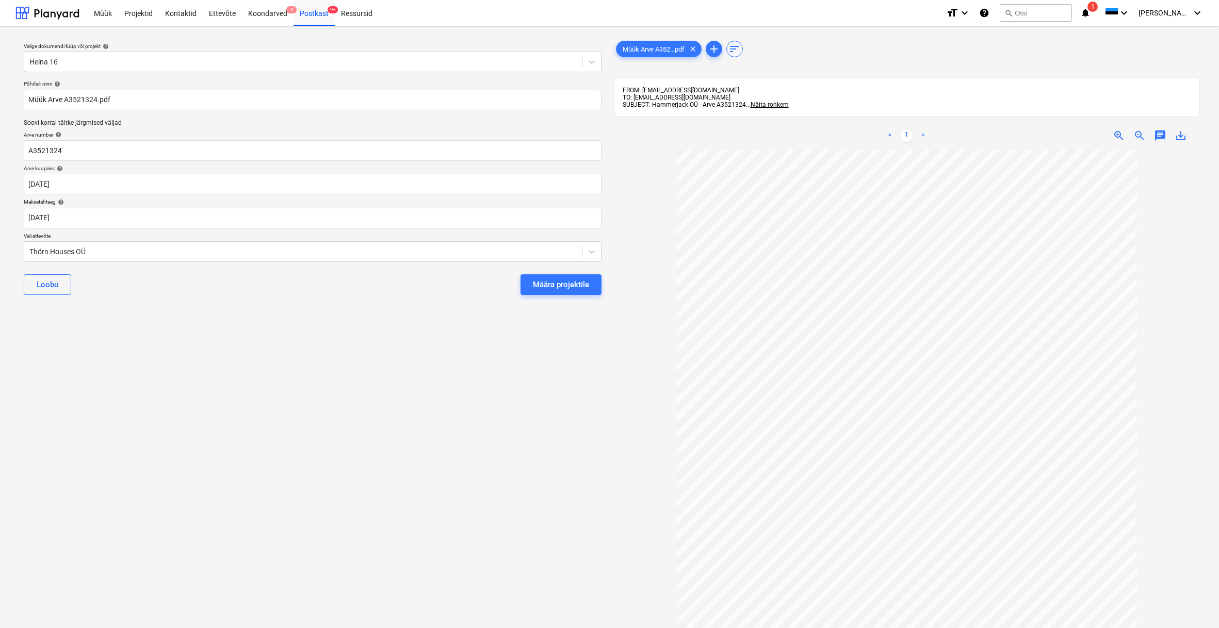
type input "[DATE]"
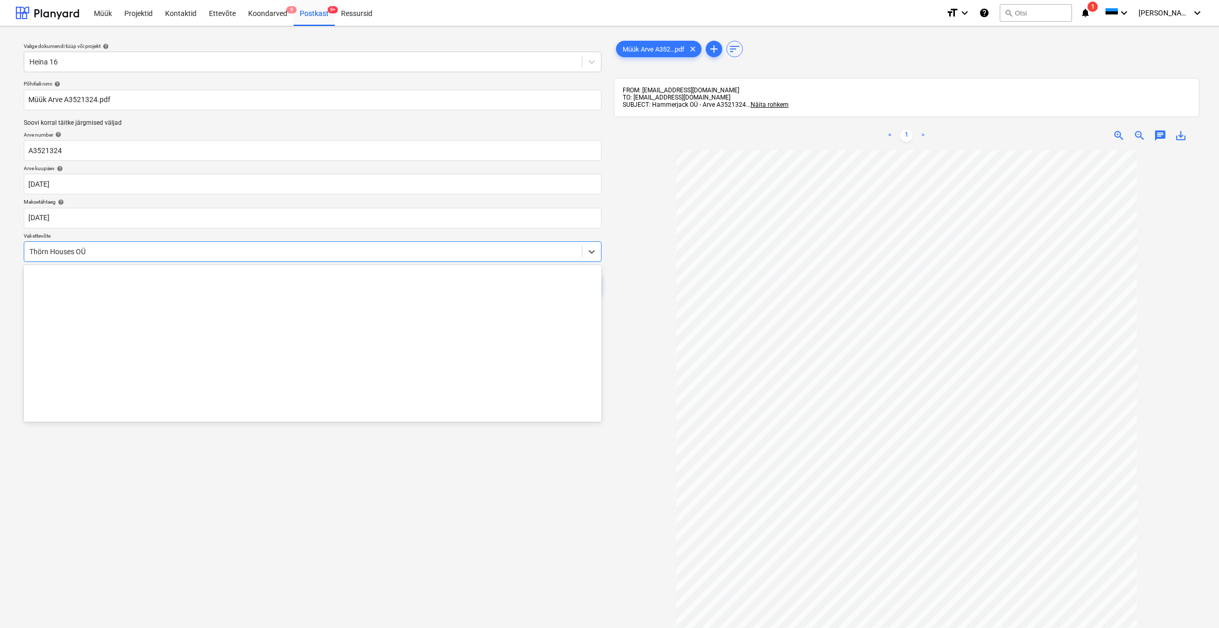
click at [31, 250] on div "Thörn Houses OÜ" at bounding box center [302, 252] width 547 height 8
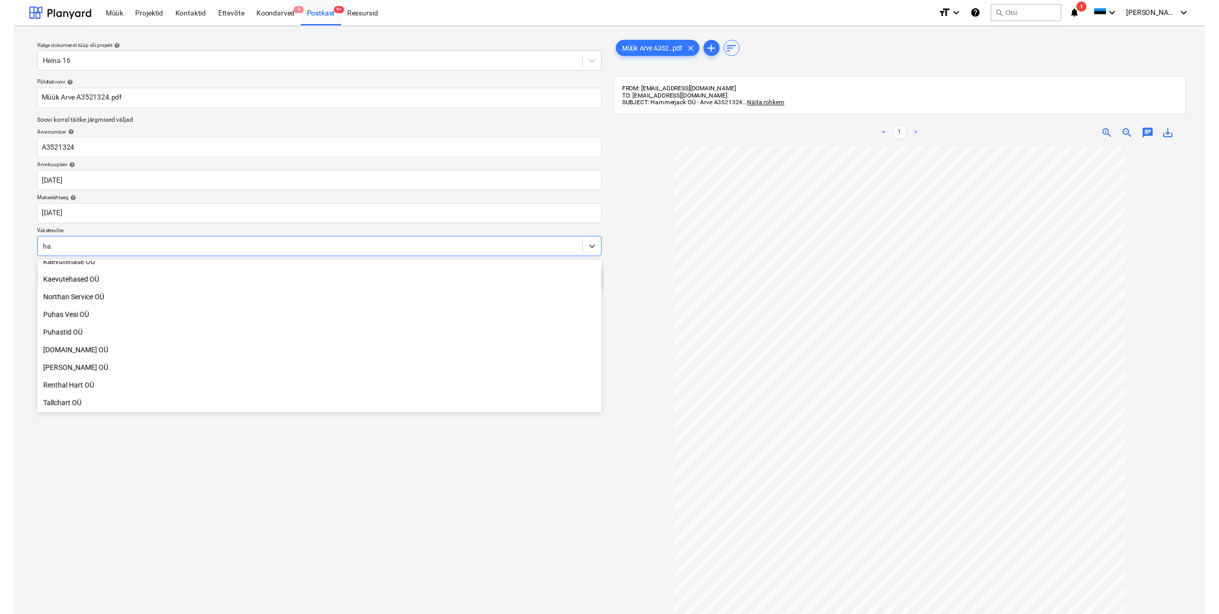
scroll to position [206, 0]
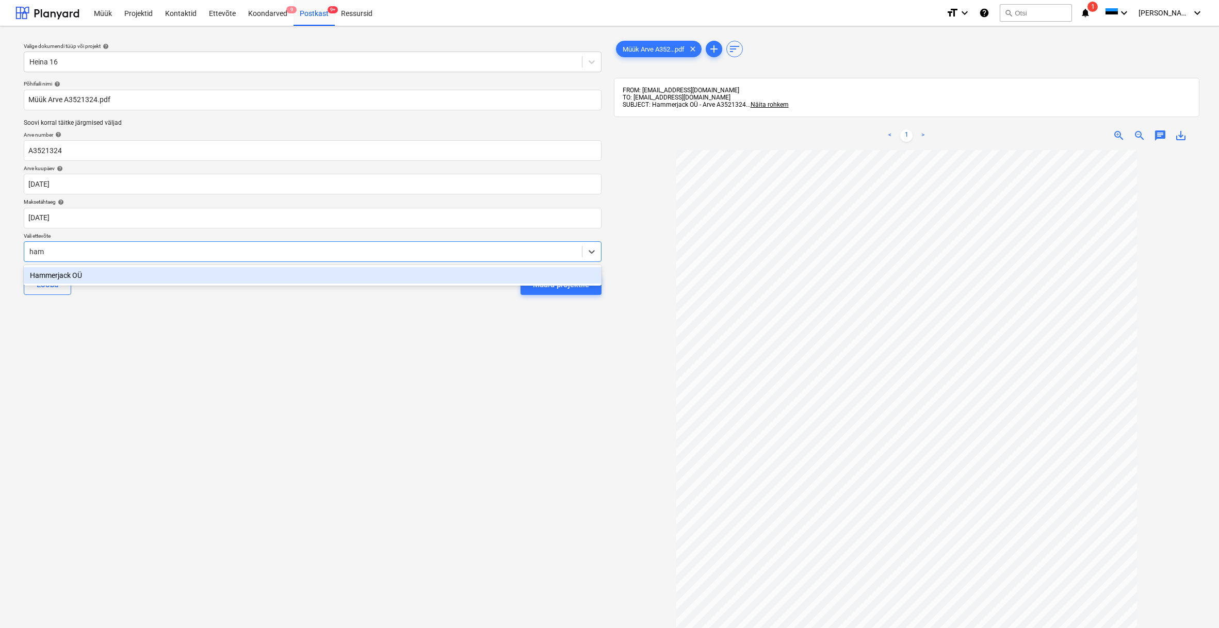
type input "[PERSON_NAME]"
click at [70, 277] on div "Hammerjack OÜ" at bounding box center [313, 275] width 578 height 17
click at [600, 288] on button "Määra projektile" at bounding box center [560, 284] width 81 height 21
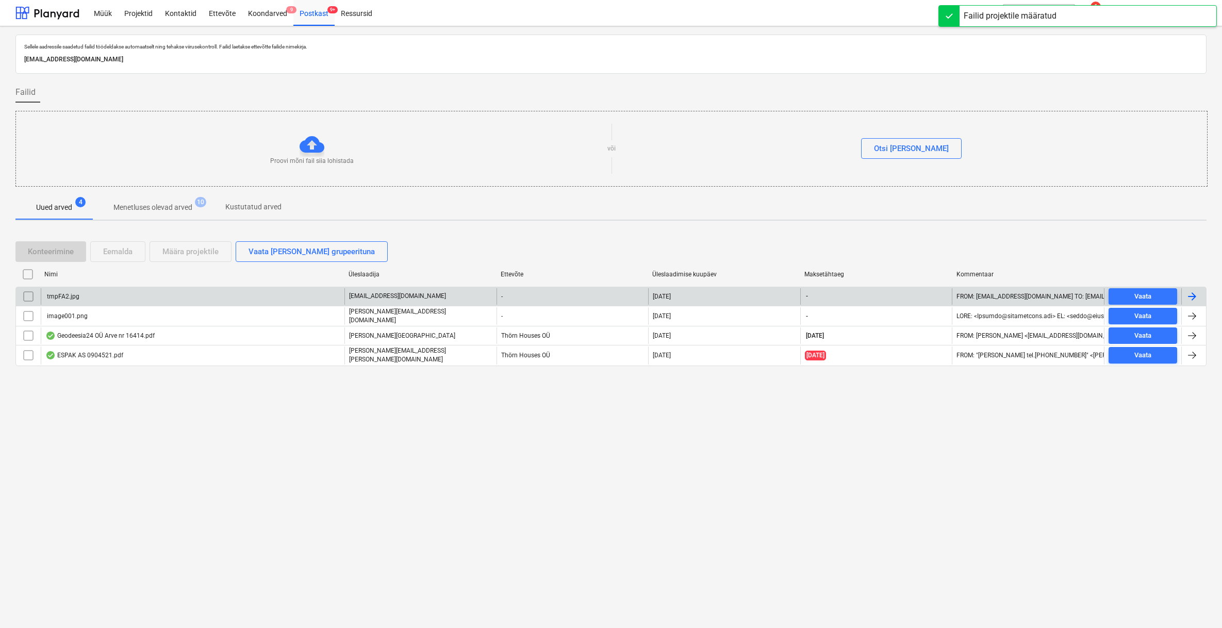
click at [68, 299] on div "tmpFA2.jpg" at bounding box center [62, 296] width 34 height 7
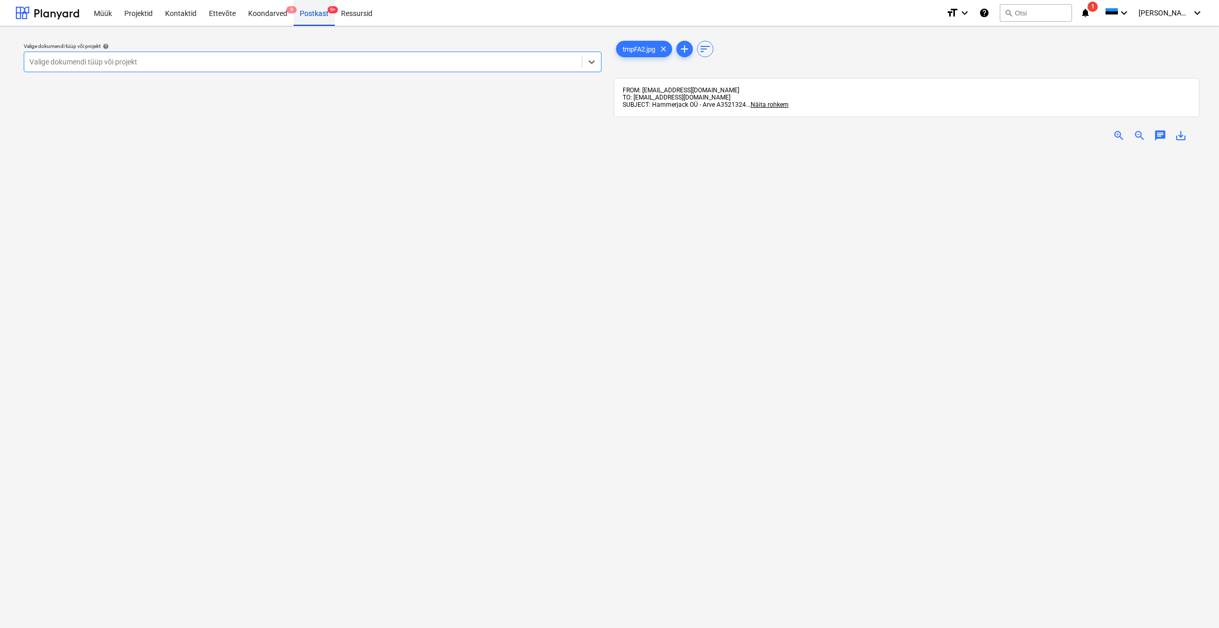
click at [313, 13] on div "Postkast 9+" at bounding box center [313, 12] width 41 height 26
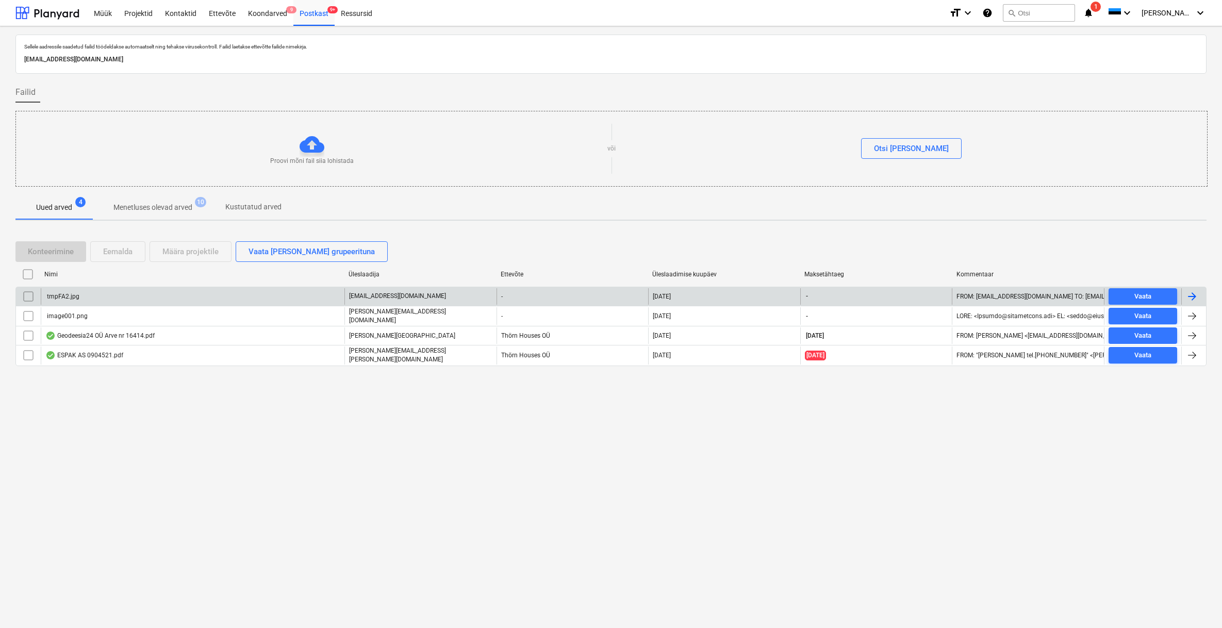
click at [30, 296] on input "checkbox" at bounding box center [28, 296] width 17 height 17
click at [118, 250] on div "Eemalda" at bounding box center [117, 251] width 29 height 13
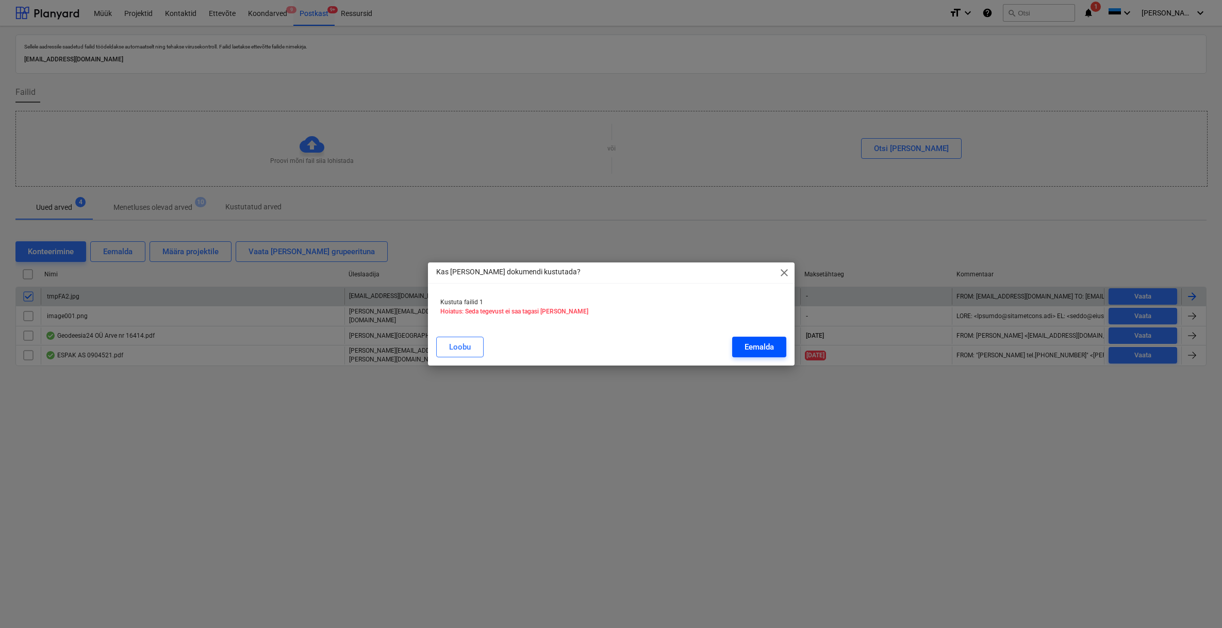
click at [765, 343] on div "Eemalda" at bounding box center [759, 346] width 29 height 13
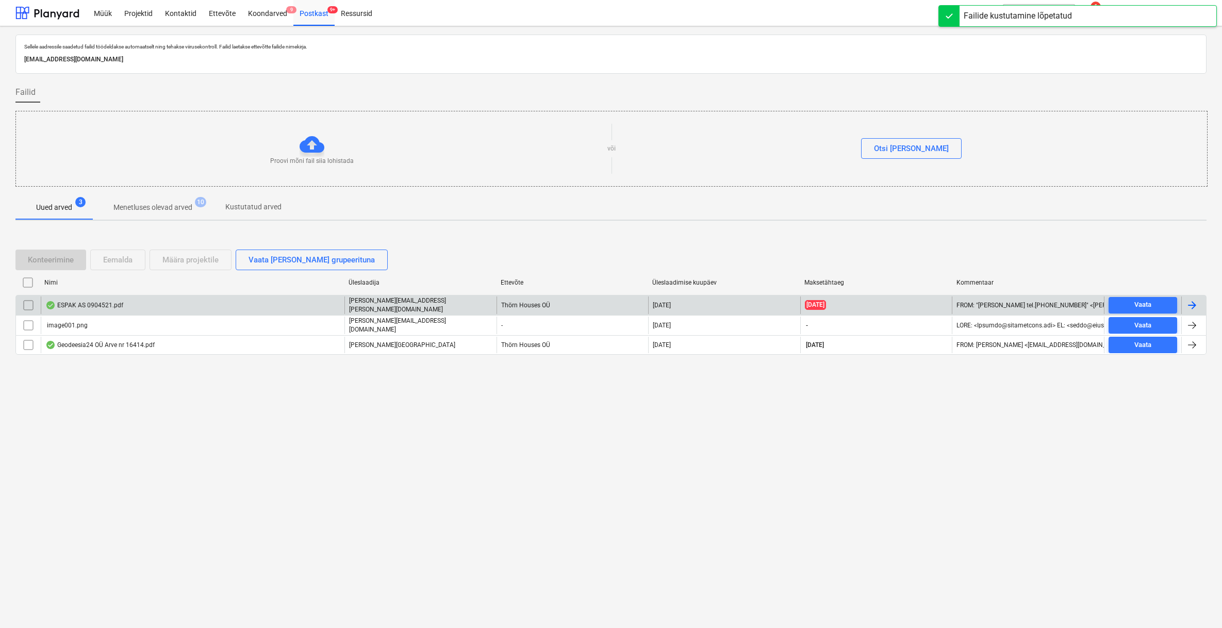
click at [74, 301] on div "ESPAK AS 0904521.pdf" at bounding box center [193, 306] width 304 height 18
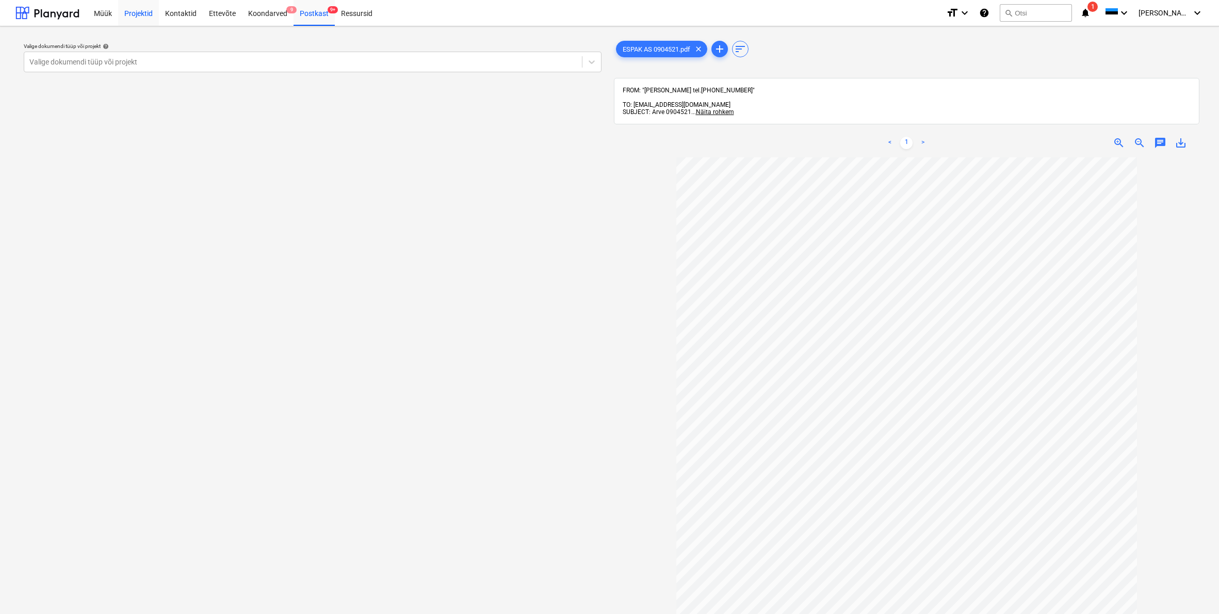
click at [138, 13] on div "Projektid" at bounding box center [138, 12] width 41 height 26
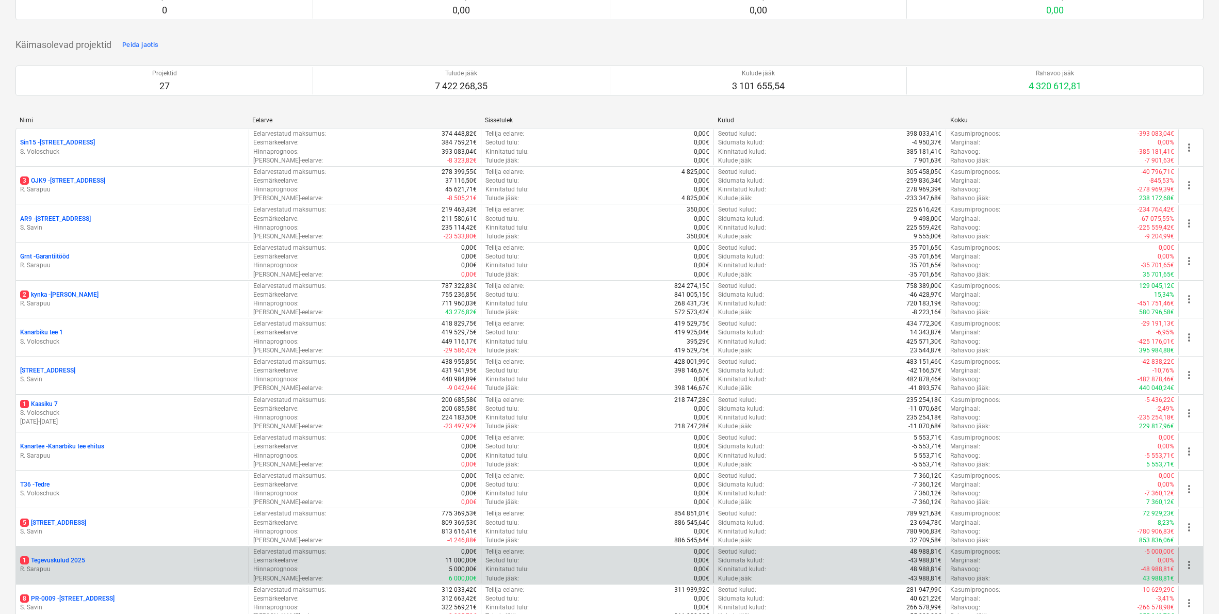
scroll to position [105, 0]
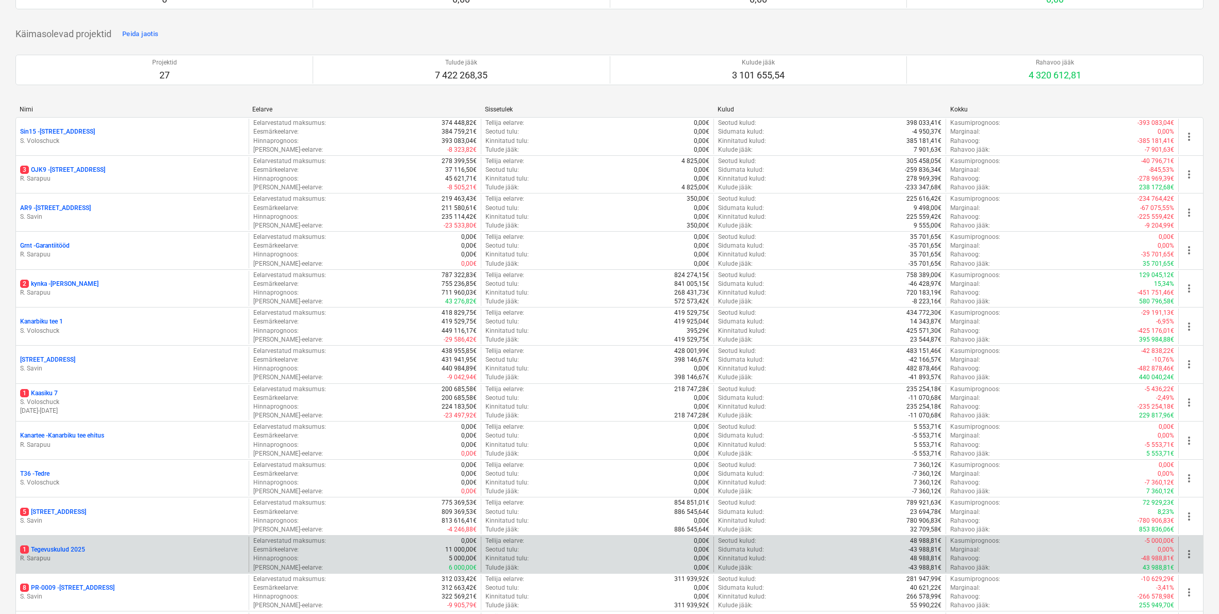
click at [74, 545] on p "1 Tegevuskulud 2025" at bounding box center [52, 549] width 65 height 9
